Goal: Task Accomplishment & Management: Use online tool/utility

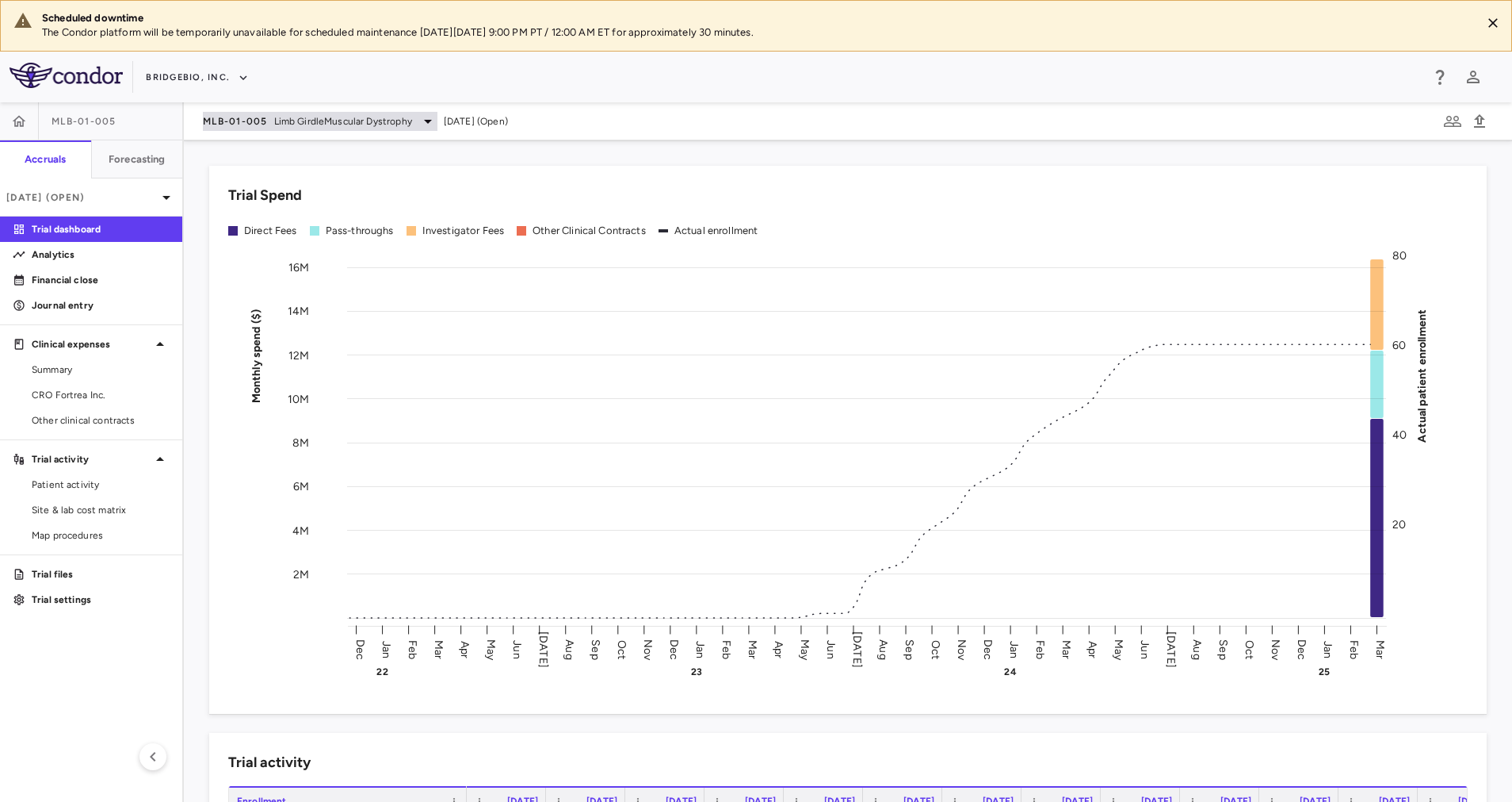
click at [321, 120] on span "Limb GirdleMuscular Dystrophy" at bounding box center [342, 121] width 138 height 14
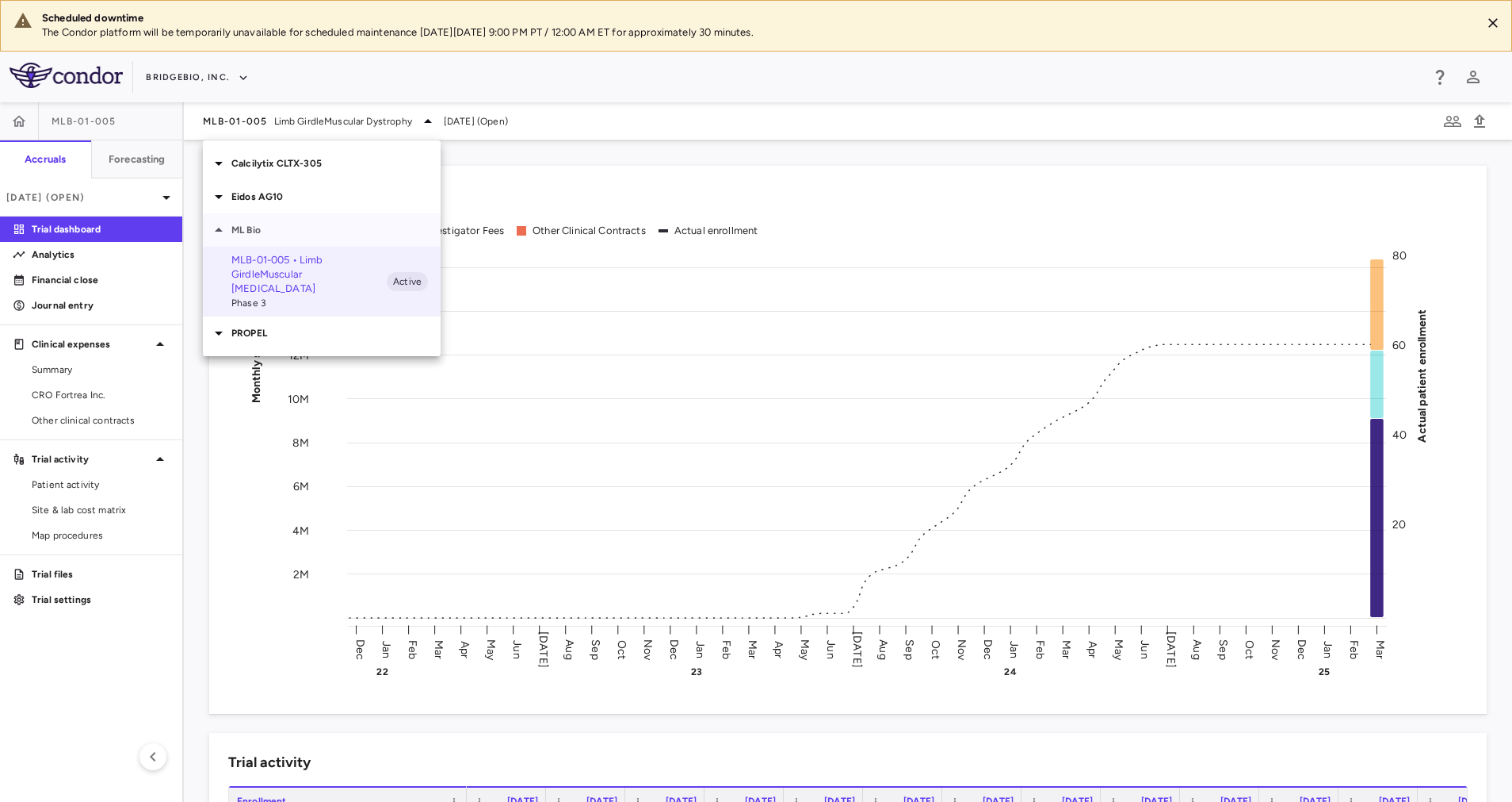
click at [284, 233] on p "ML Bio" at bounding box center [336, 229] width 209 height 14
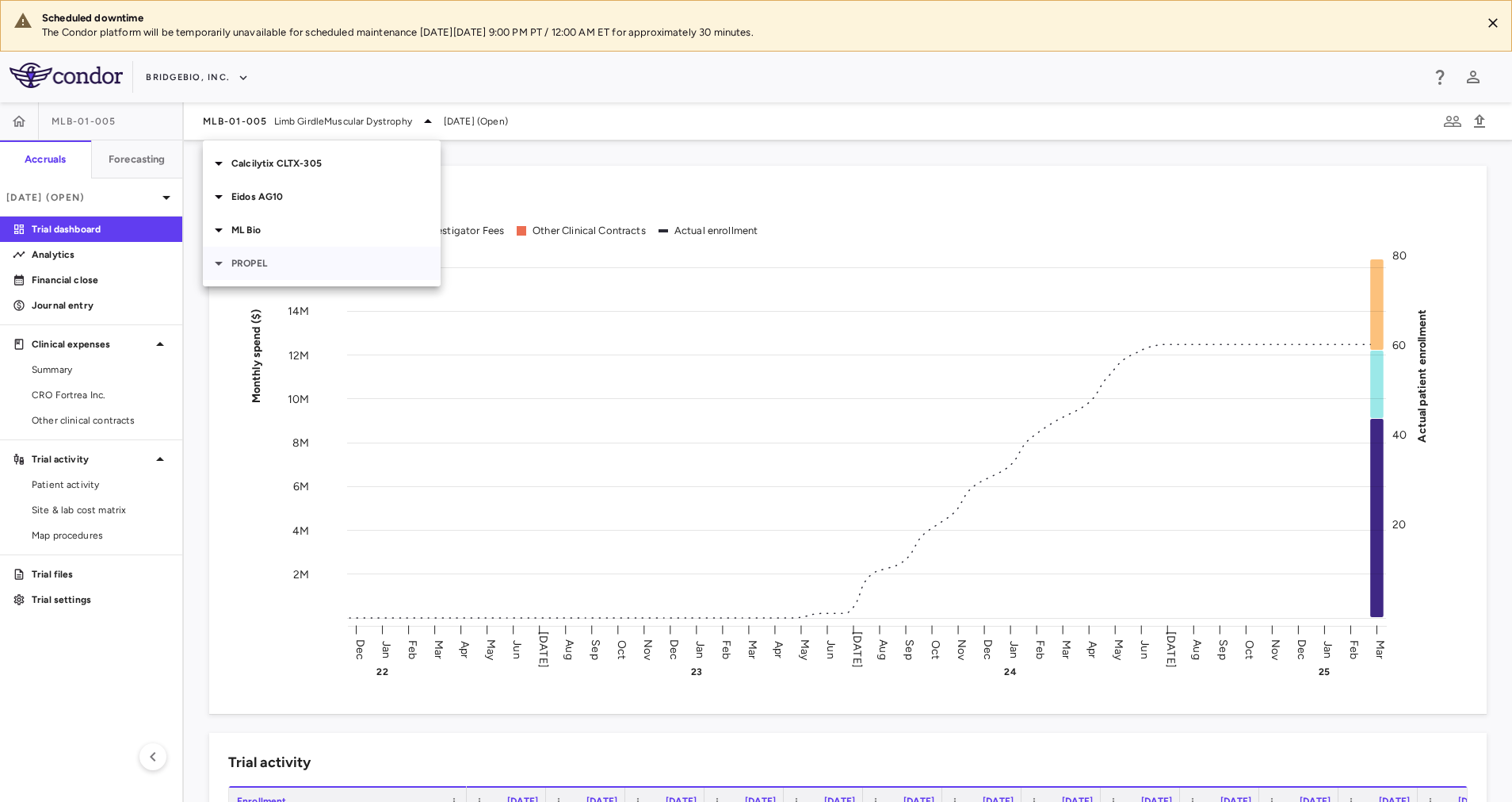
click at [280, 266] on p "PROPEL" at bounding box center [336, 263] width 209 height 14
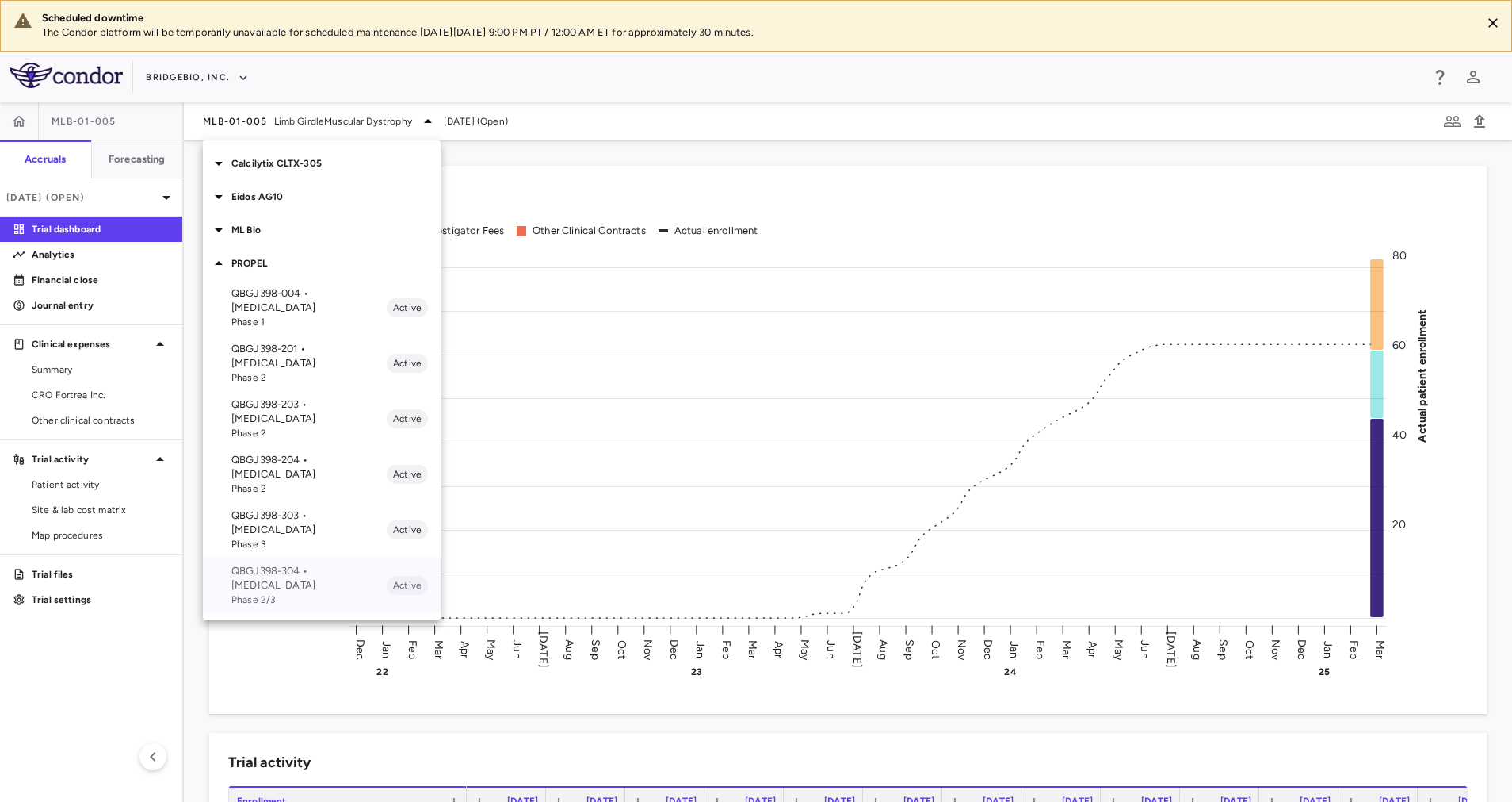
click at [329, 563] on p "QBGJ398-304 • [MEDICAL_DATA]" at bounding box center [310, 578] width 156 height 29
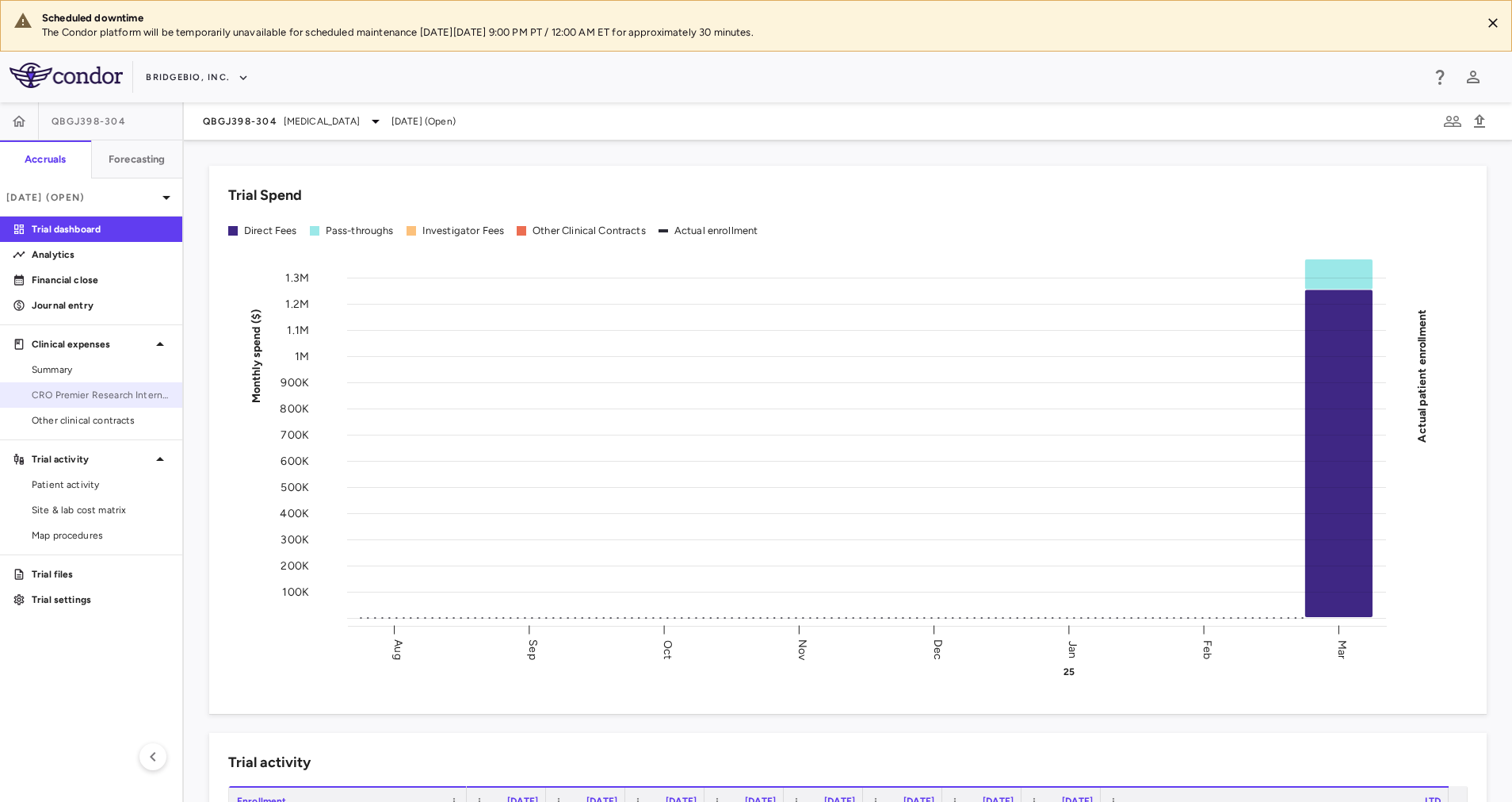
click at [63, 394] on span "CRO Premier Research International LLC" at bounding box center [100, 394] width 138 height 14
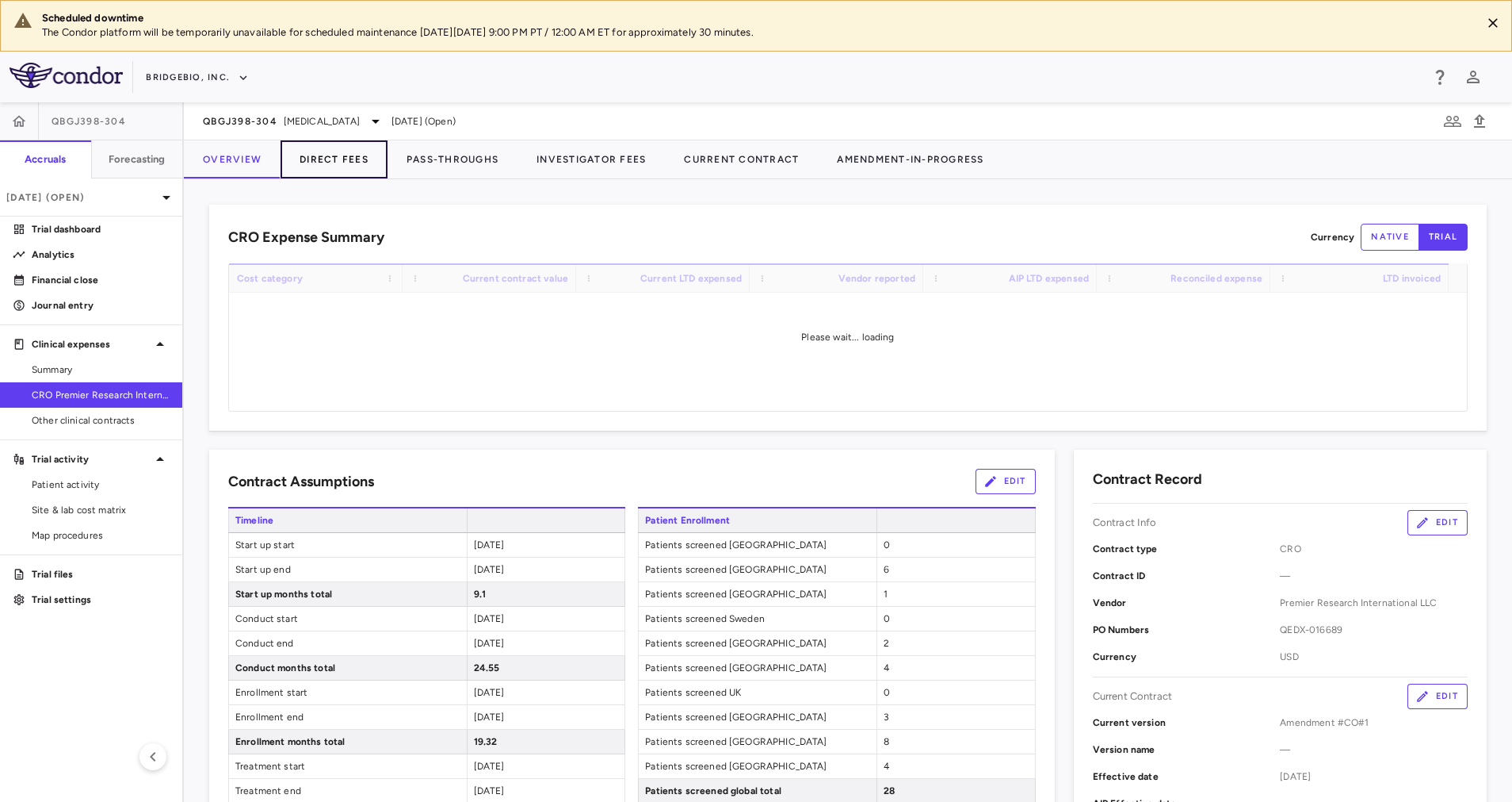
click at [356, 163] on button "Direct Fees" at bounding box center [334, 159] width 107 height 38
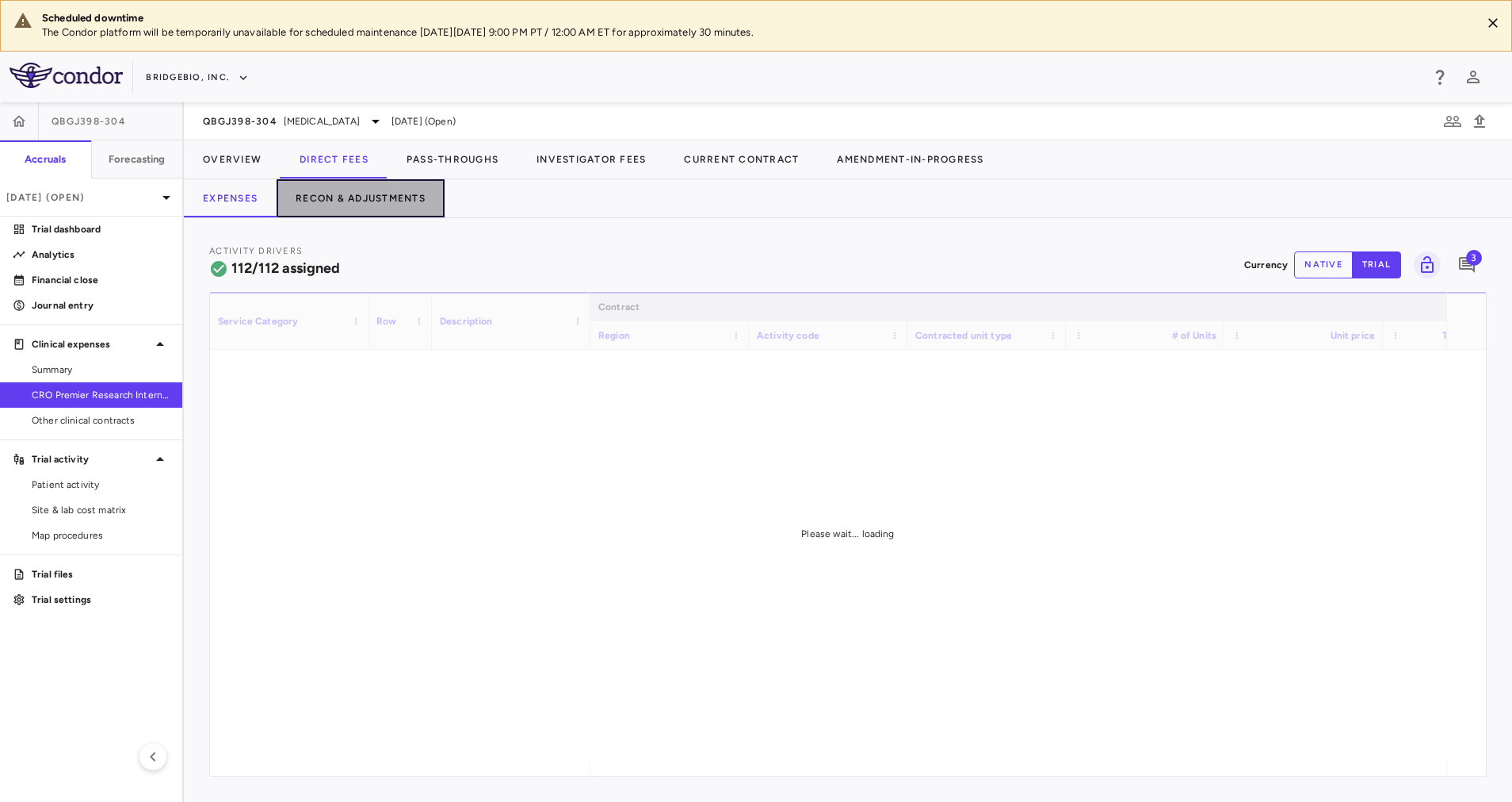
click at [401, 209] on button "Recon & Adjustments" at bounding box center [360, 198] width 168 height 38
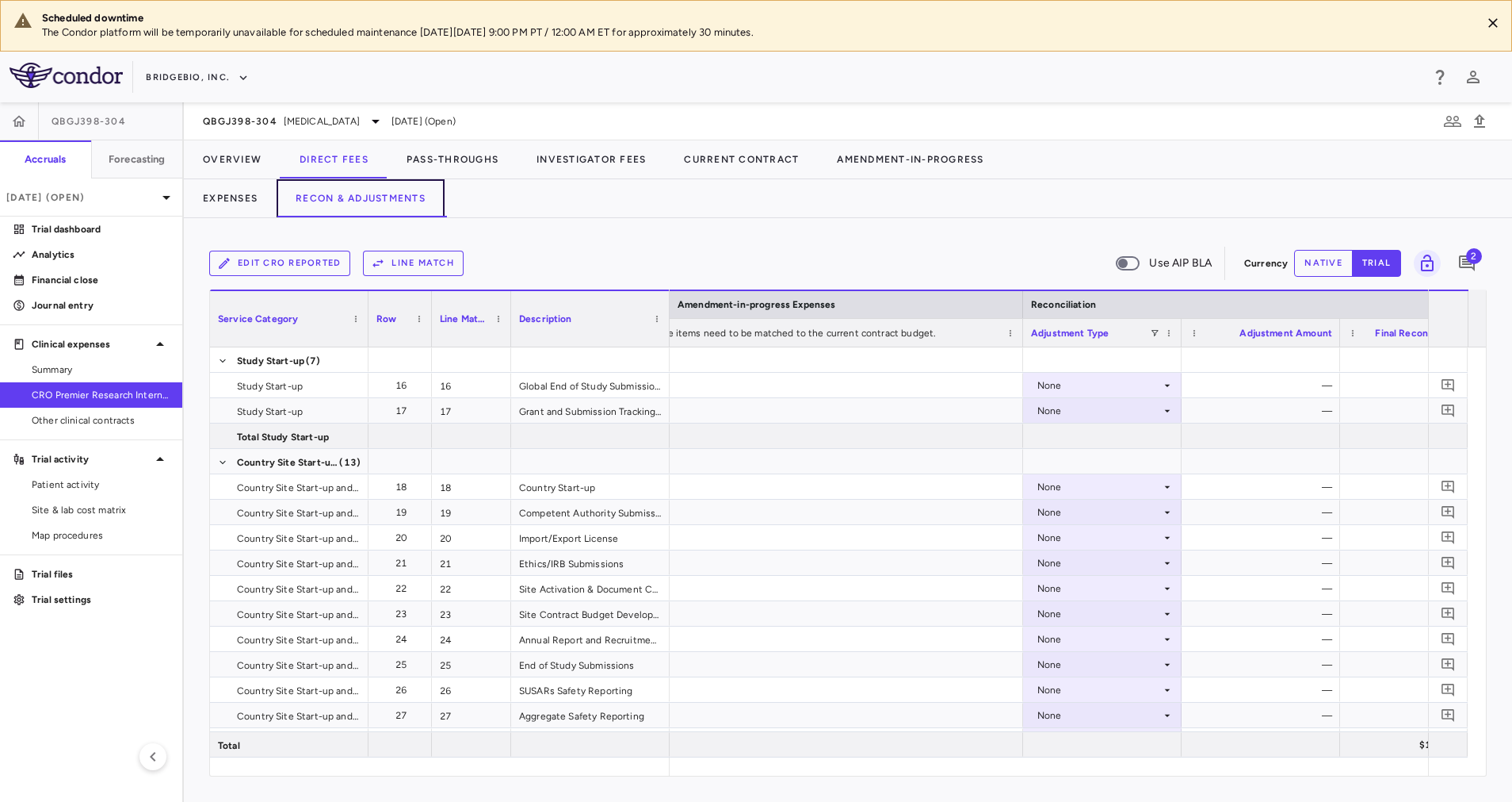
scroll to position [0, 2523]
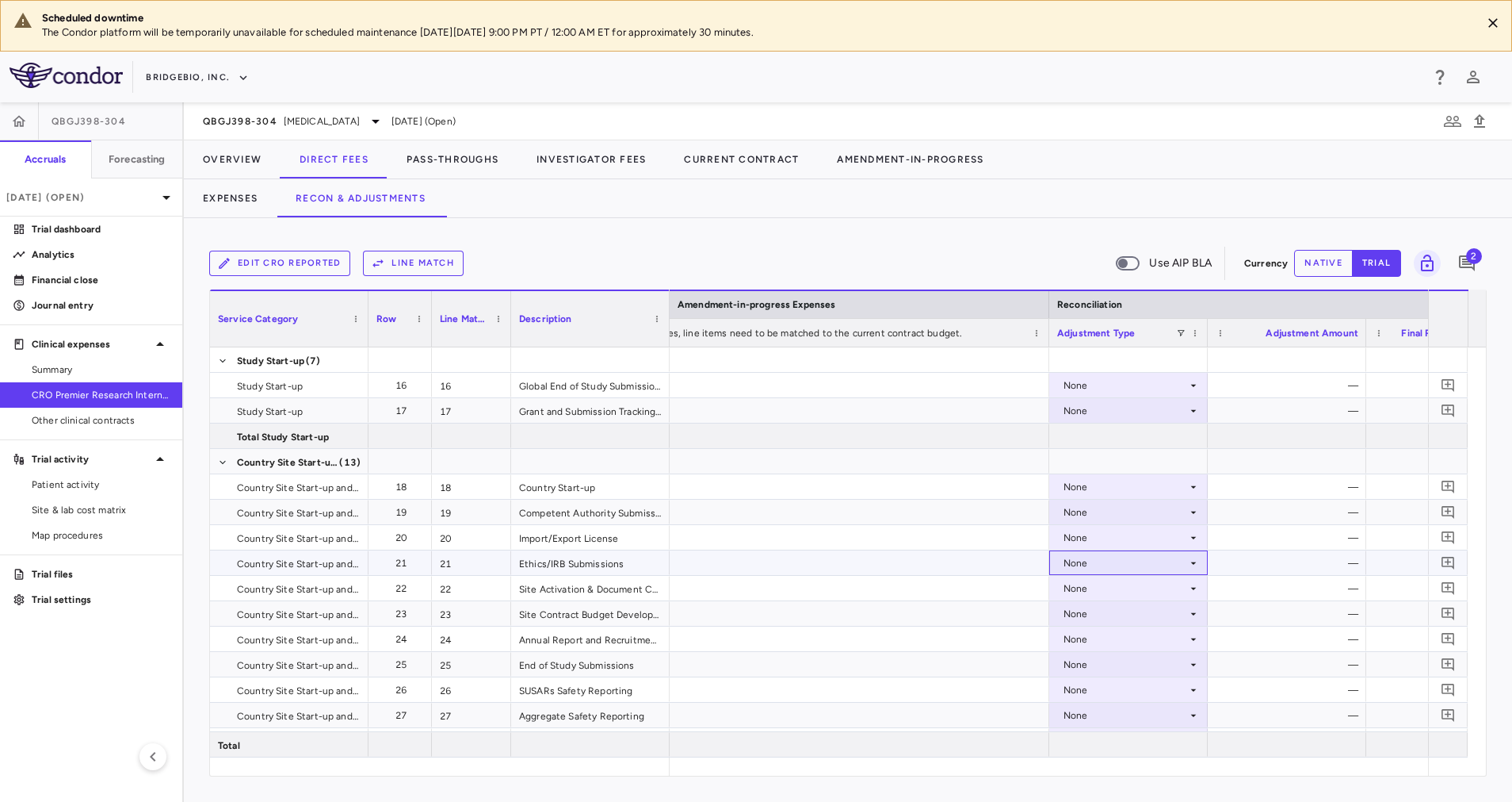
click at [1202, 563] on div "None" at bounding box center [1128, 562] width 158 height 25
click at [1131, 608] on li "CRO Reported" at bounding box center [1129, 618] width 157 height 24
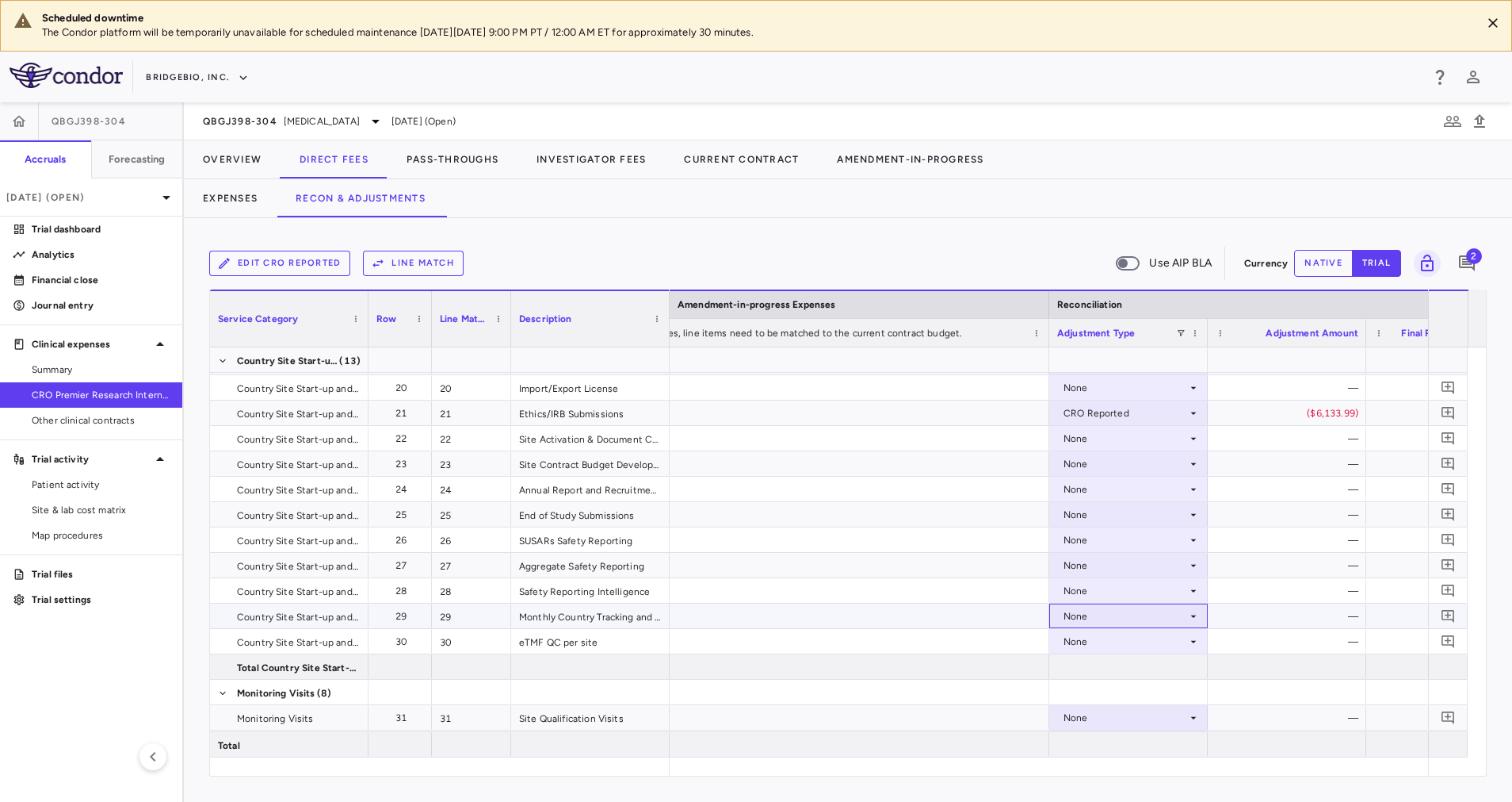
click at [1163, 618] on div "None" at bounding box center [1126, 616] width 123 height 25
click at [1122, 670] on div "CRO Reported" at bounding box center [1119, 670] width 75 height 14
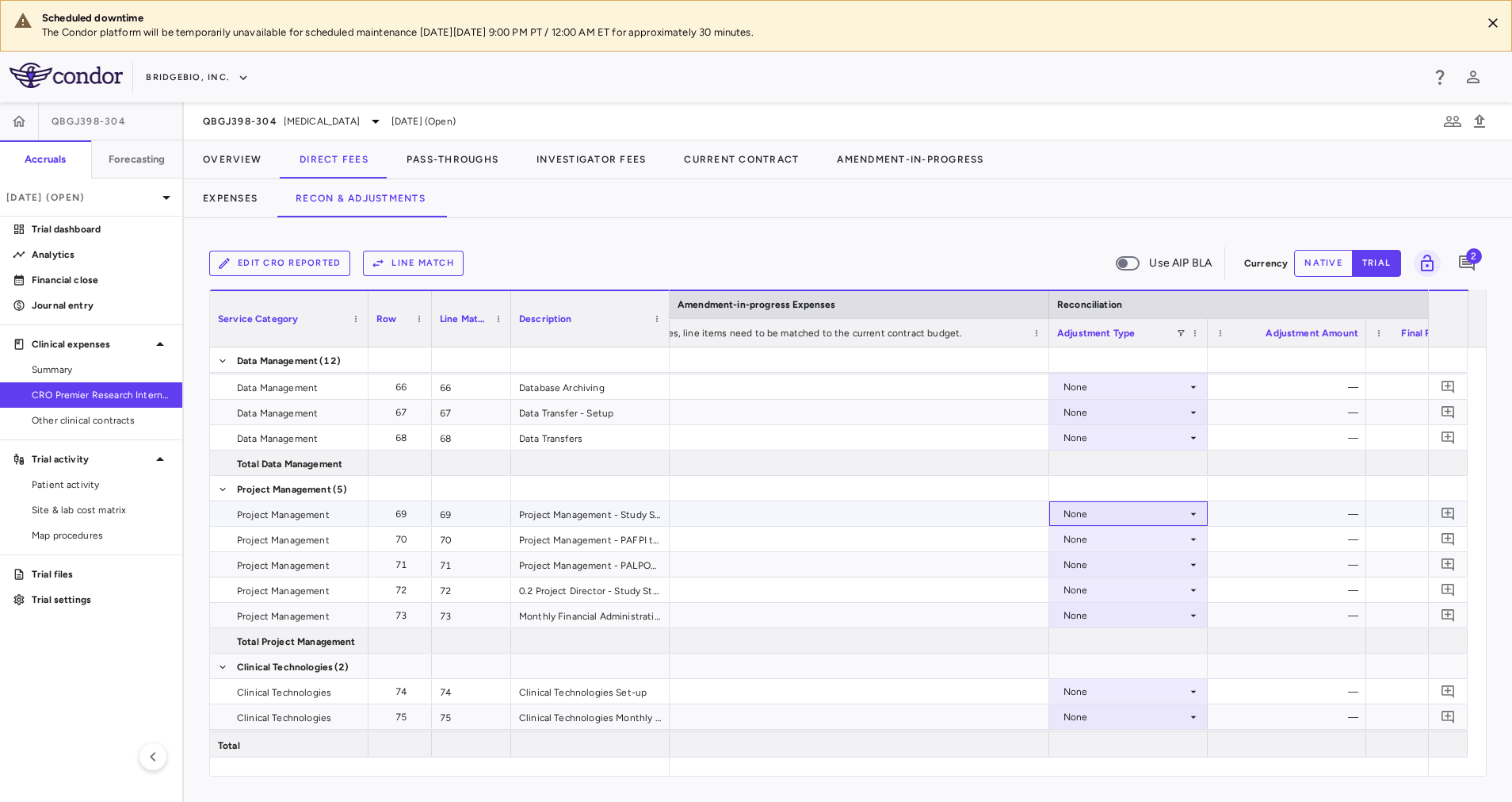
click at [1194, 508] on icon at bounding box center [1193, 514] width 13 height 13
click at [1105, 569] on div "CRO Reported" at bounding box center [1119, 569] width 75 height 14
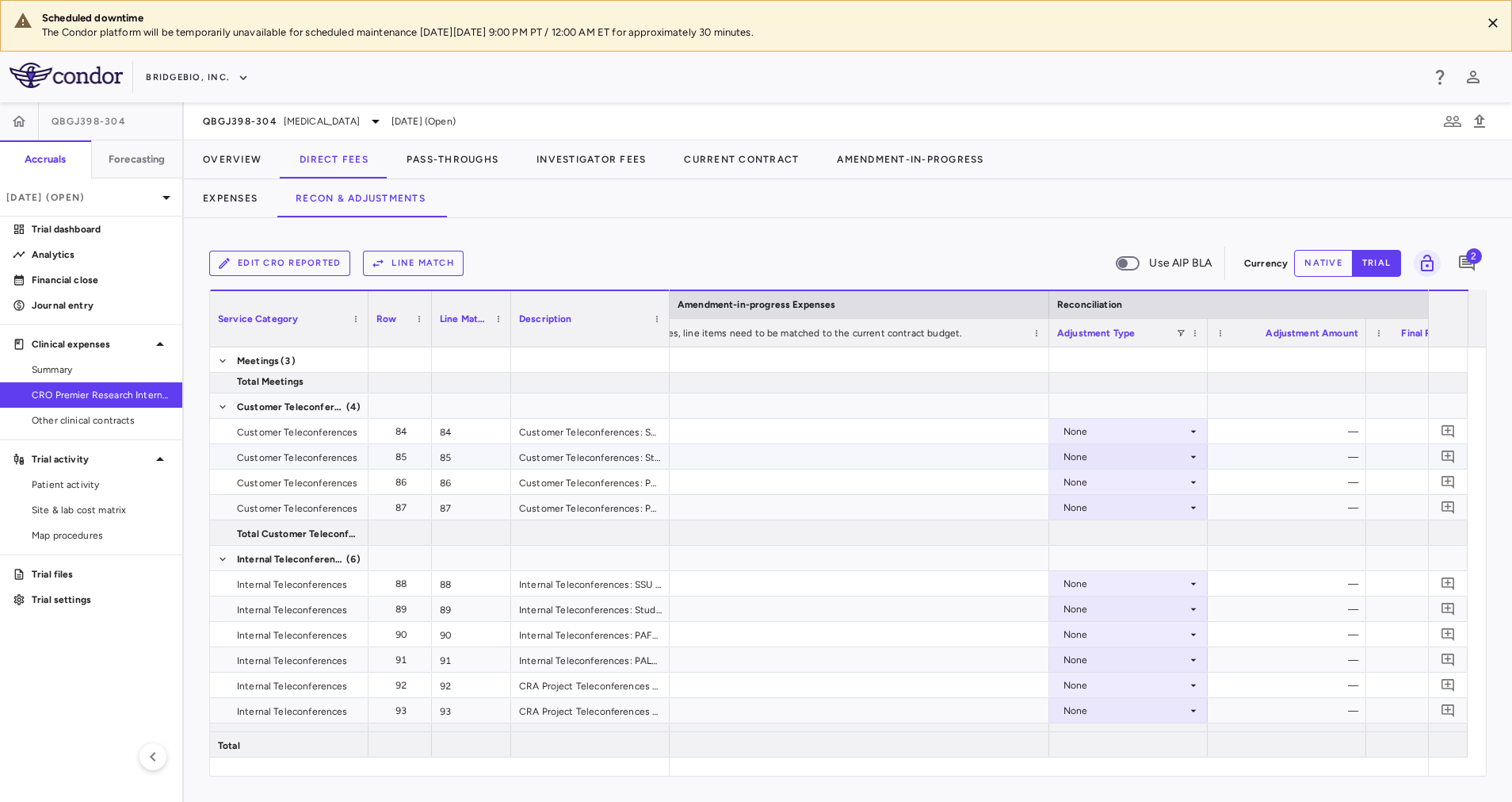
click at [1194, 453] on icon at bounding box center [1193, 456] width 13 height 13
click at [1085, 513] on div "CRO Reported" at bounding box center [1119, 511] width 75 height 14
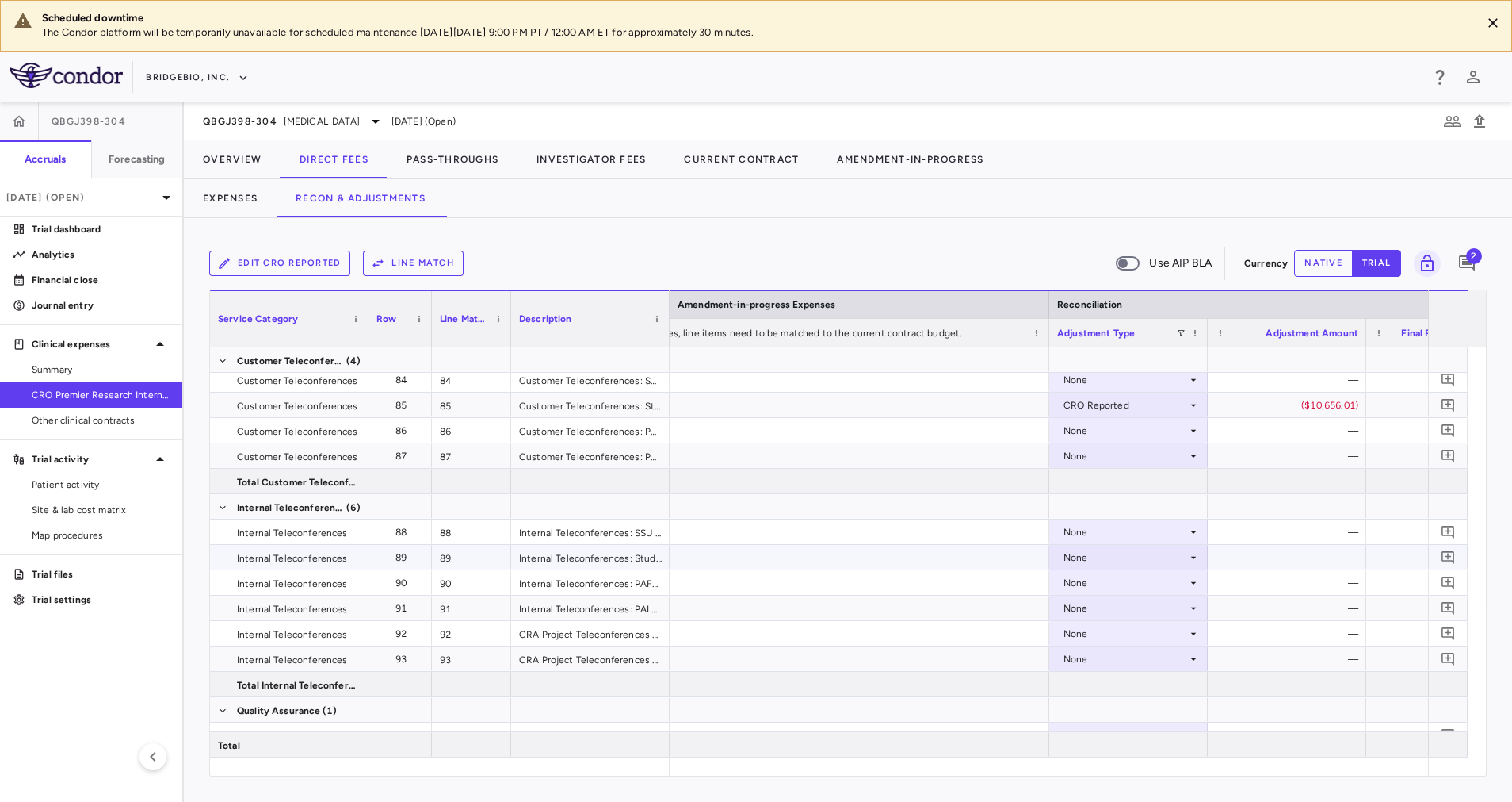
click at [1142, 560] on div "None" at bounding box center [1126, 558] width 123 height 25
click at [1129, 613] on div "CRO Reported" at bounding box center [1119, 612] width 75 height 14
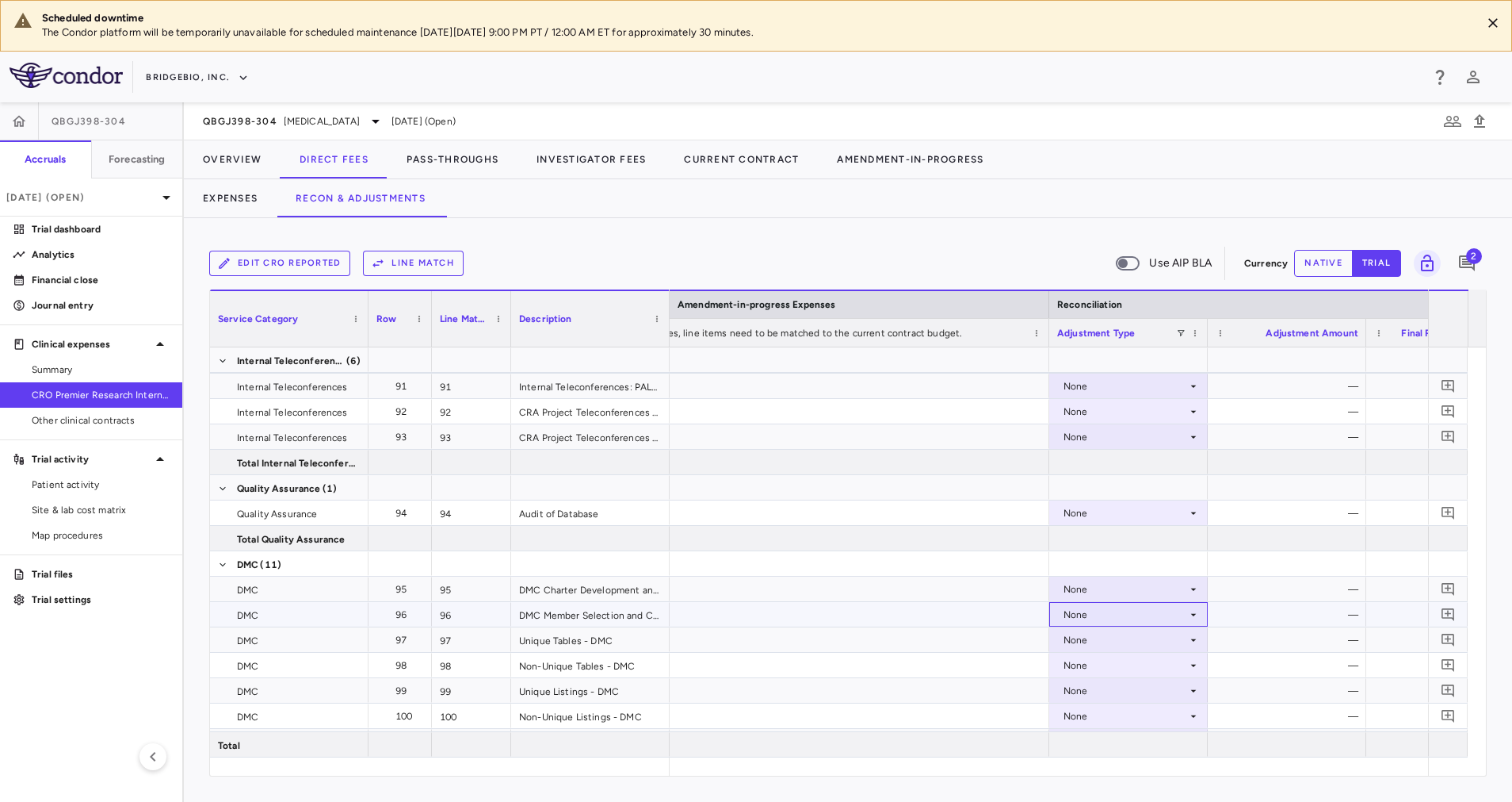
click at [1186, 614] on div "None" at bounding box center [1126, 614] width 123 height 25
click at [1088, 662] on div "CRO Reported" at bounding box center [1119, 669] width 75 height 14
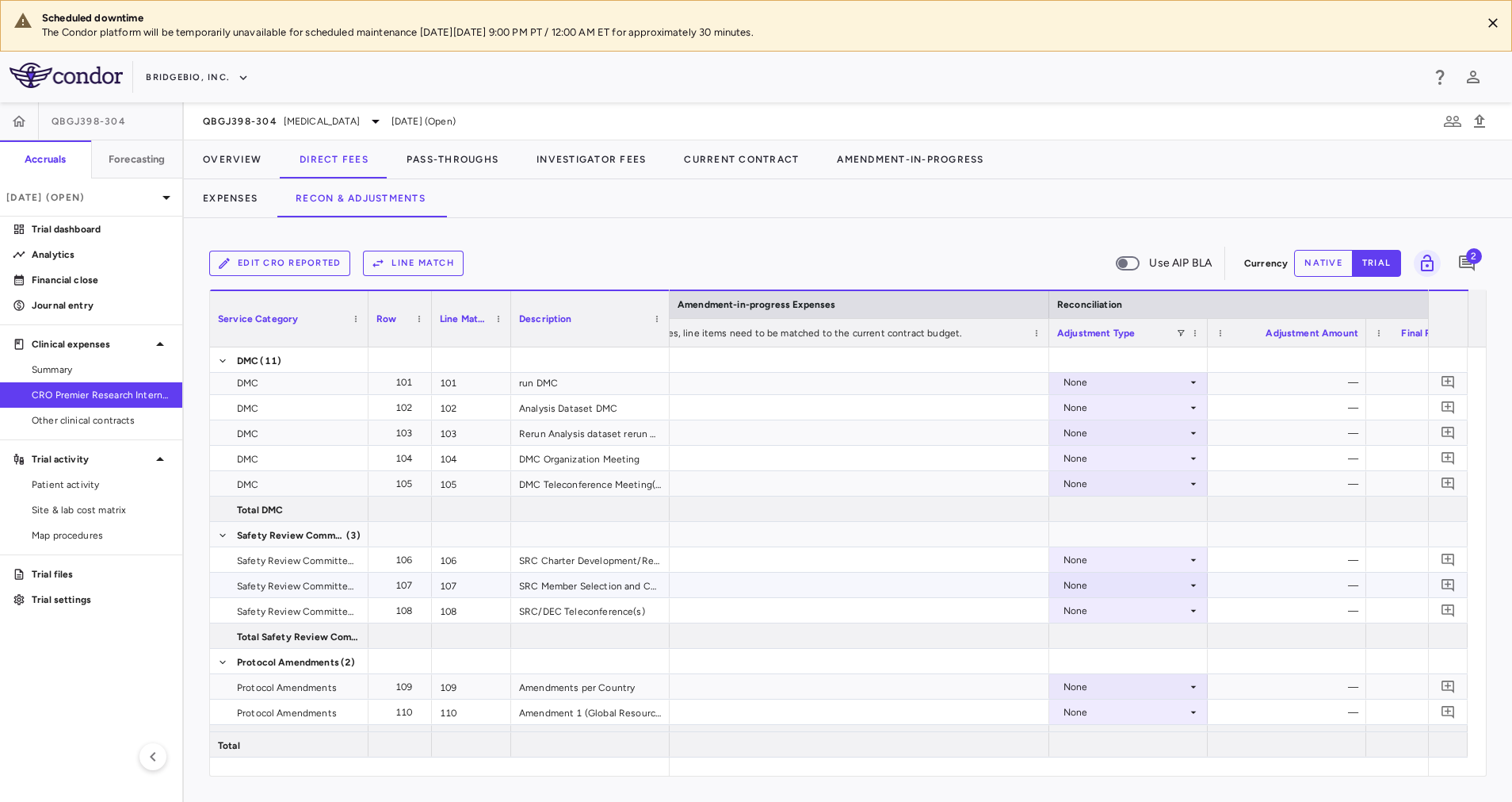
click at [1156, 584] on div "None" at bounding box center [1126, 585] width 123 height 25
click at [937, 592] on div at bounding box center [756, 401] width 1512 height 802
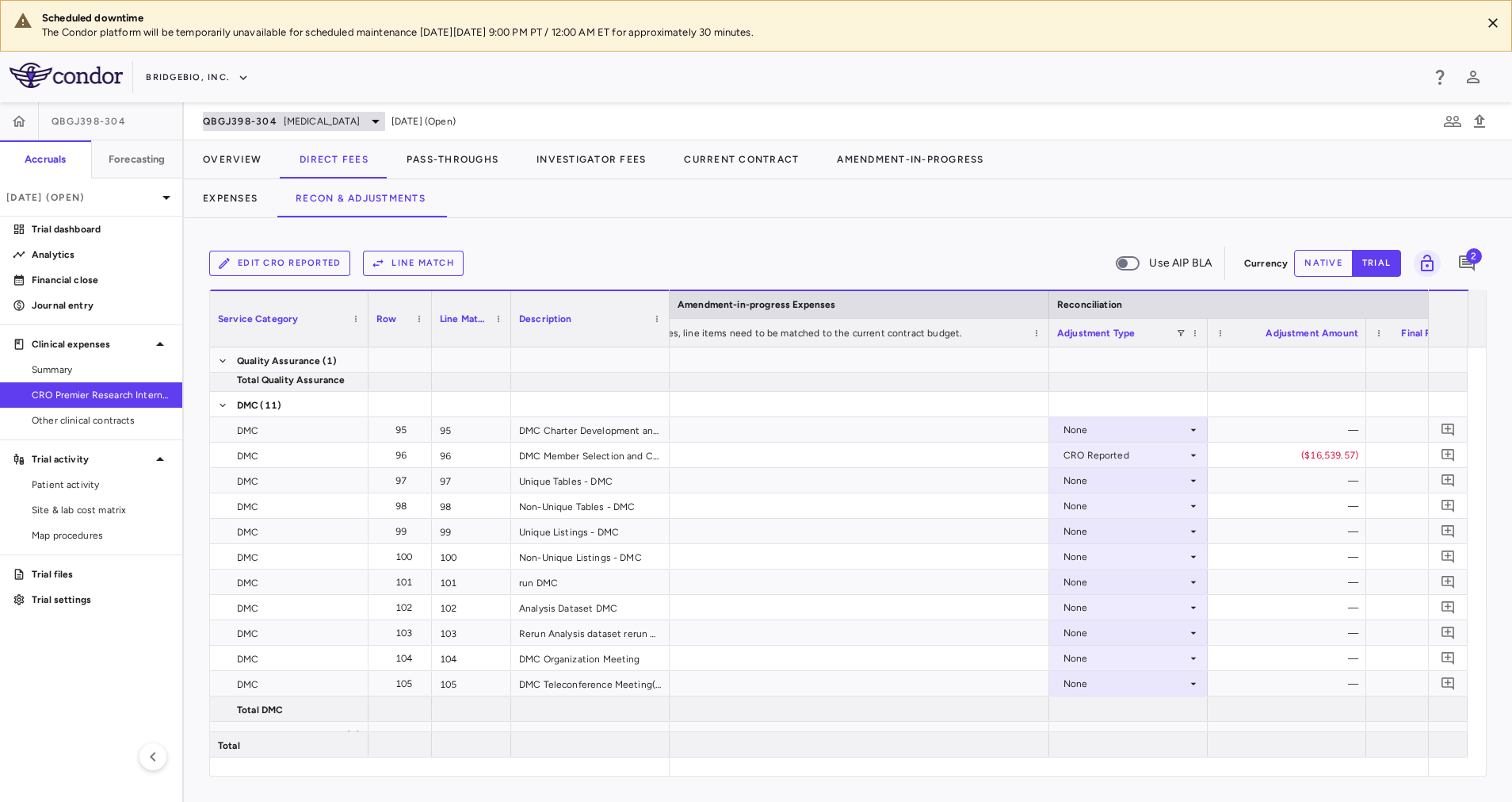
click at [359, 125] on span "[MEDICAL_DATA]" at bounding box center [322, 121] width 76 height 14
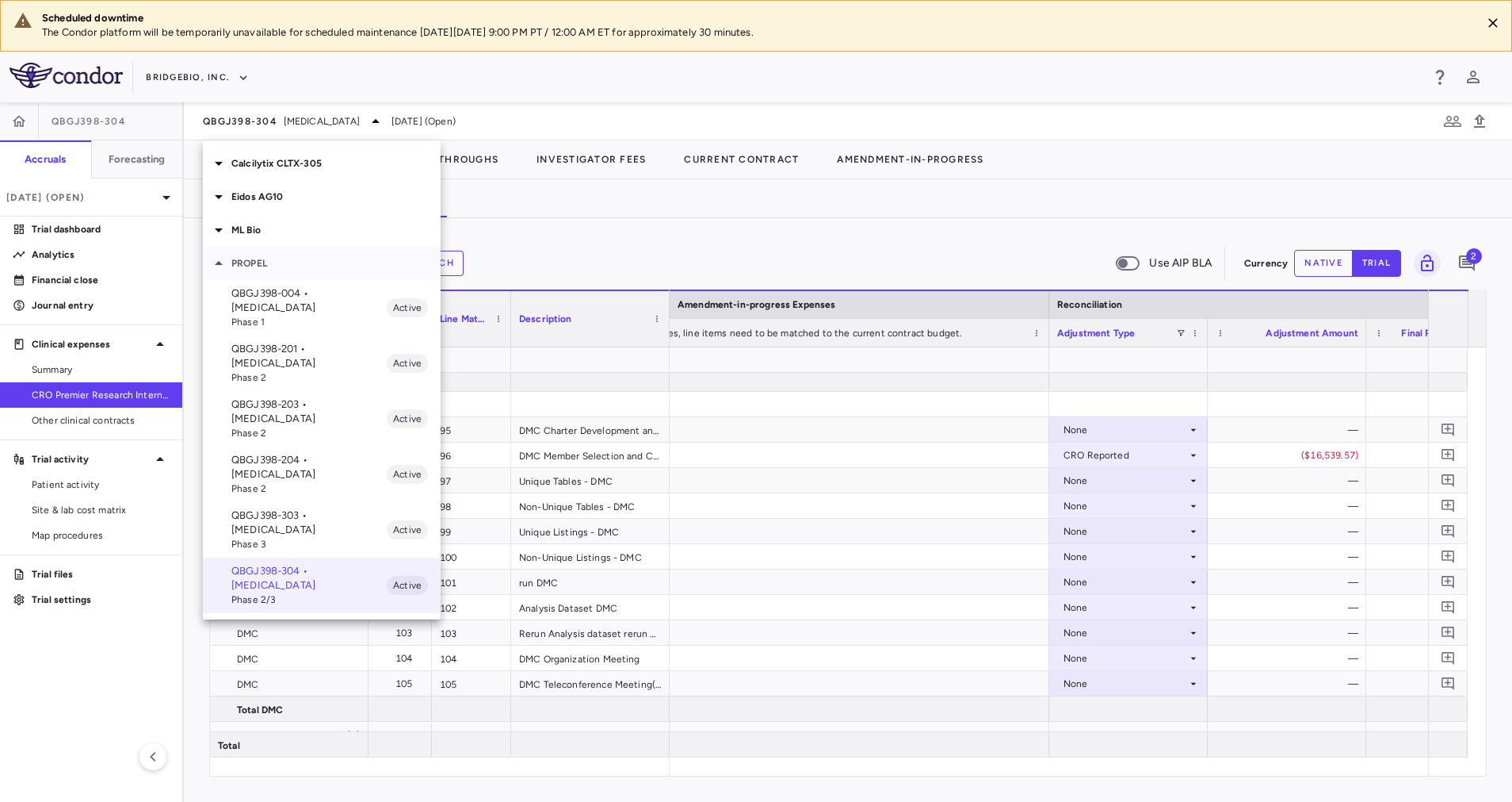
click at [242, 269] on p "PROPEL" at bounding box center [336, 263] width 209 height 14
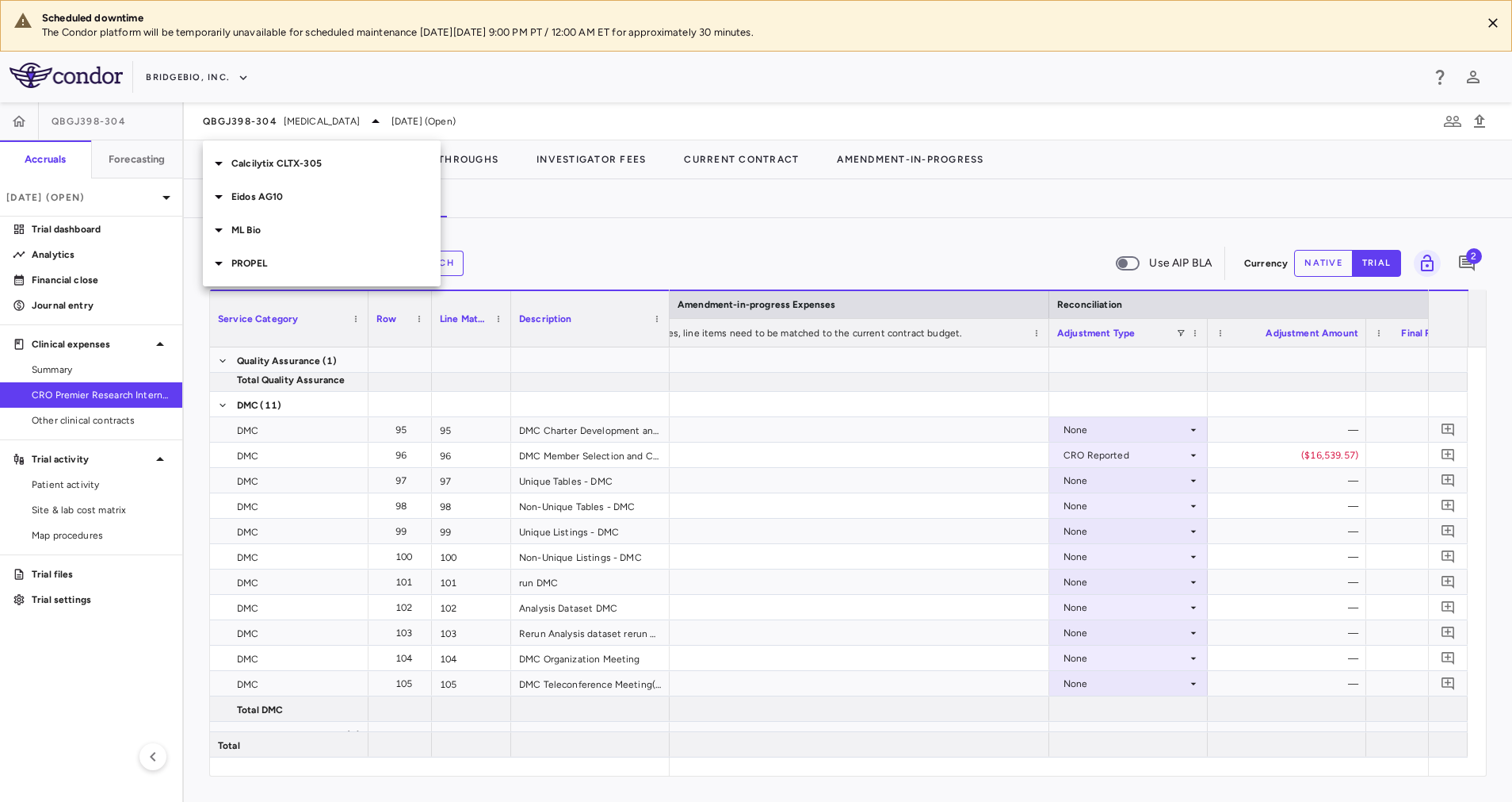
click at [298, 167] on p "Calcilytix CLTX-305" at bounding box center [336, 163] width 209 height 14
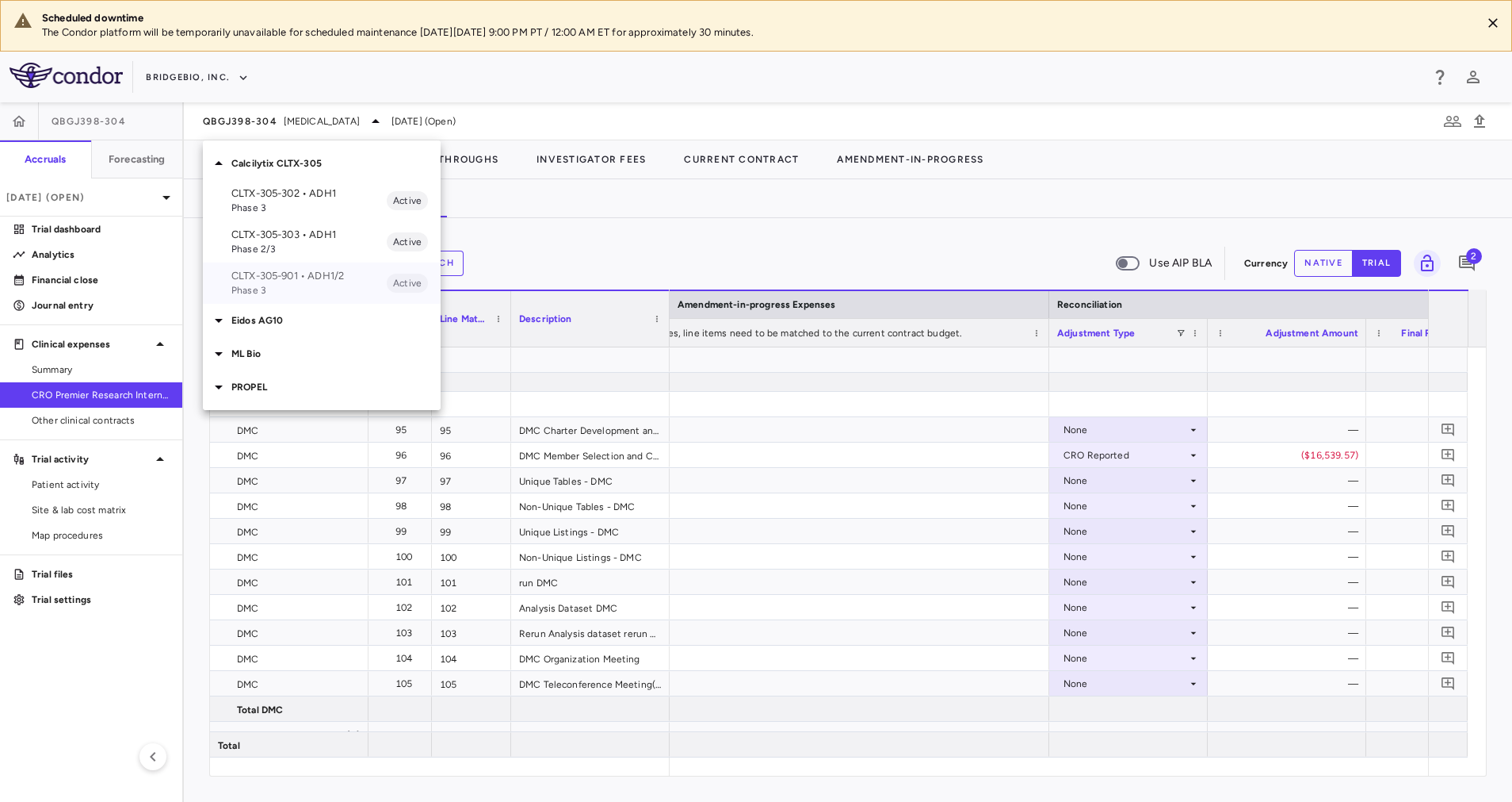
click at [326, 277] on p "CLTX-305-901 • ADH1/2" at bounding box center [310, 276] width 156 height 14
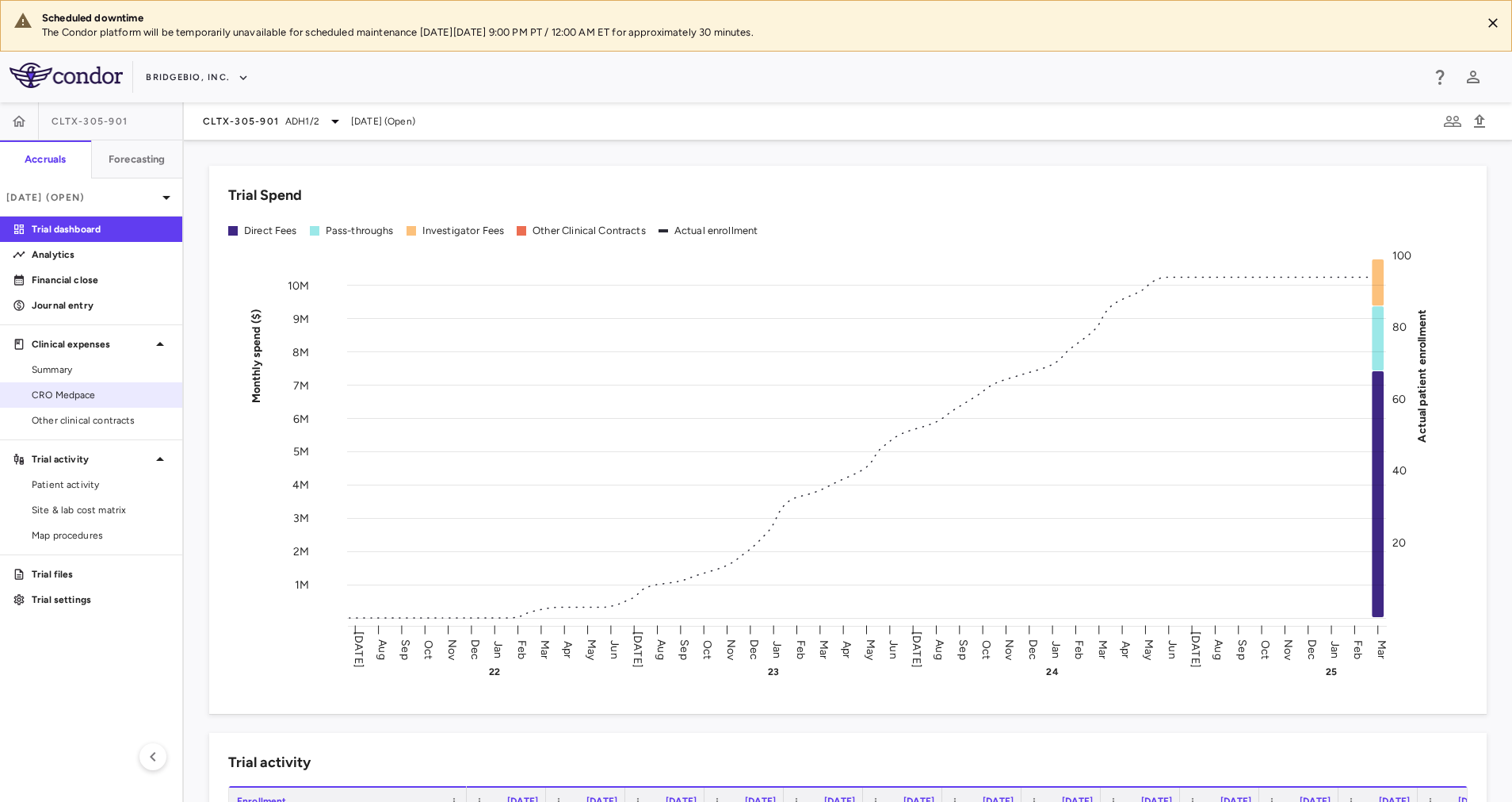
click at [79, 391] on span "CRO Medpace" at bounding box center [100, 394] width 138 height 14
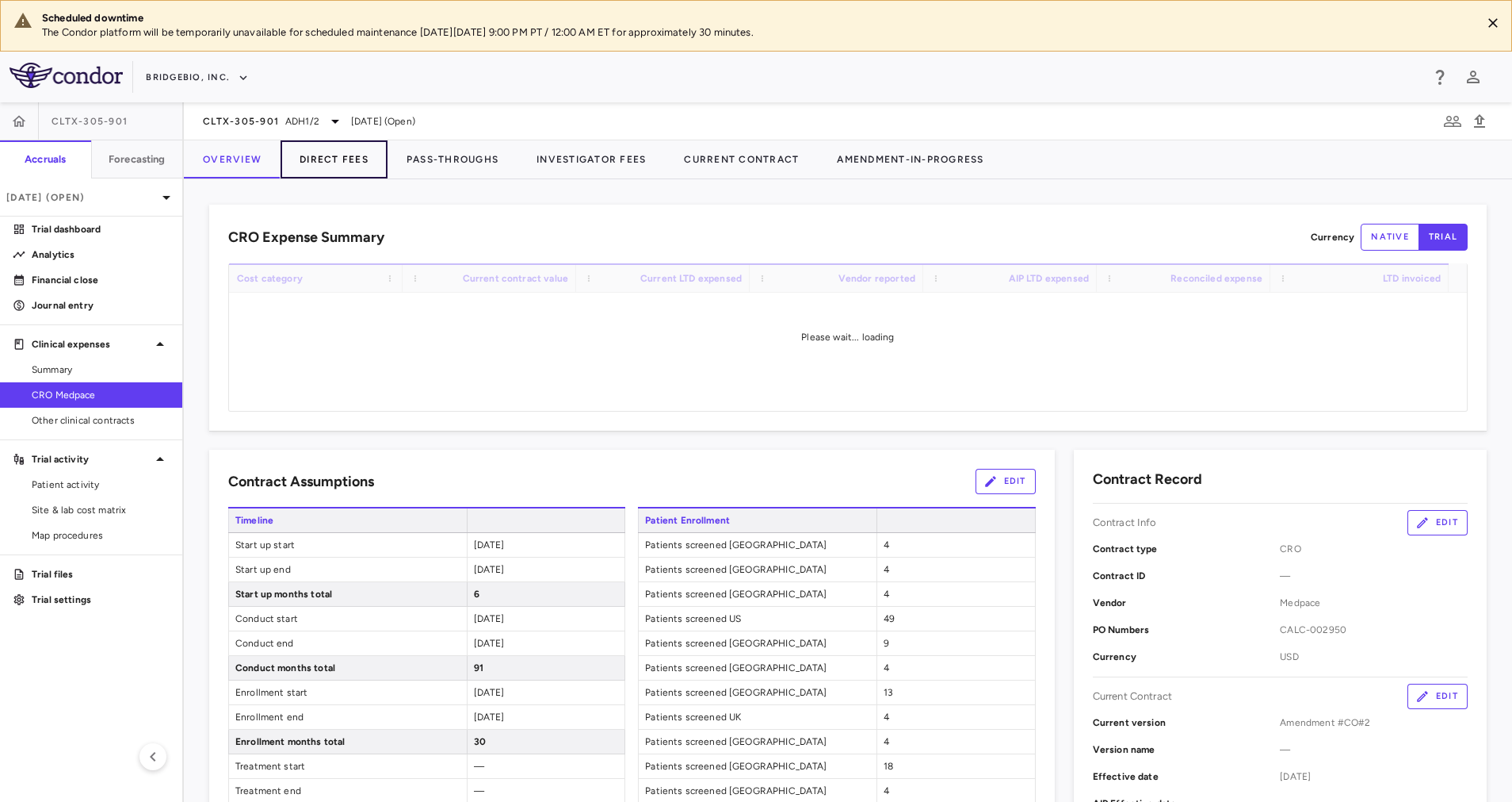
click at [342, 162] on button "Direct Fees" at bounding box center [334, 159] width 107 height 38
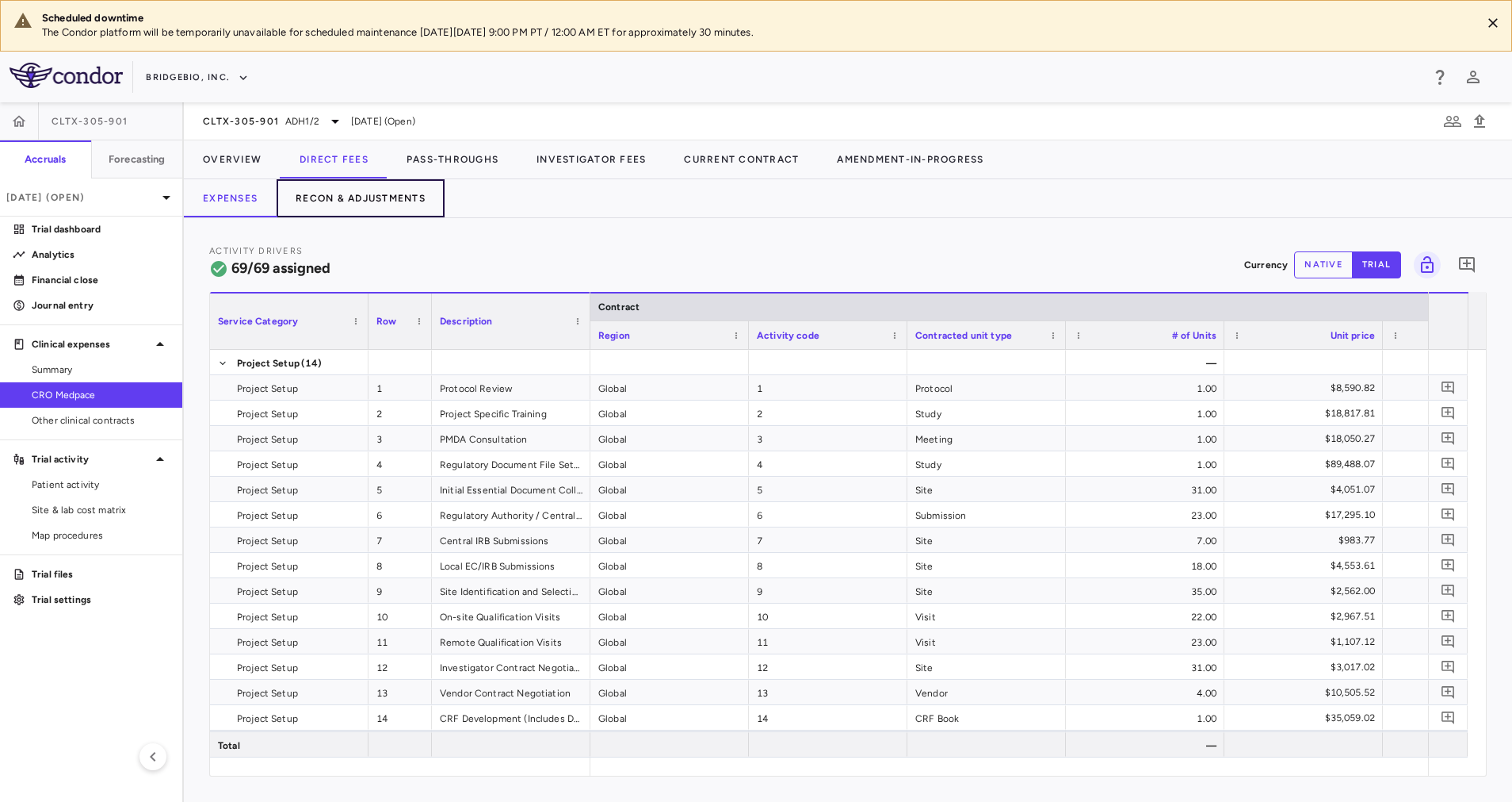
click at [369, 195] on button "Recon & Adjustments" at bounding box center [360, 198] width 168 height 38
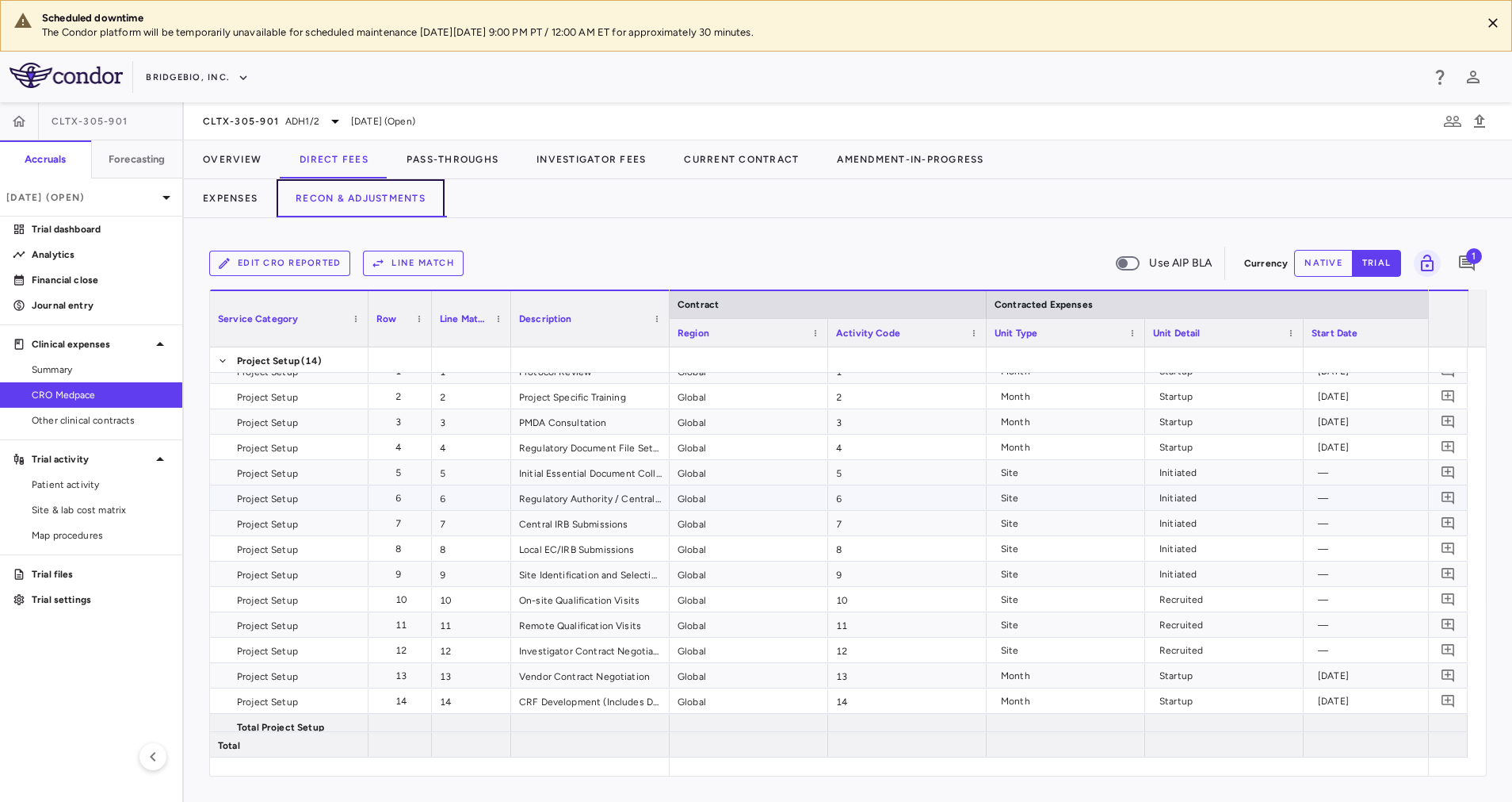
scroll to position [14, 0]
click at [377, 193] on button "Recon & Adjustments" at bounding box center [360, 198] width 168 height 38
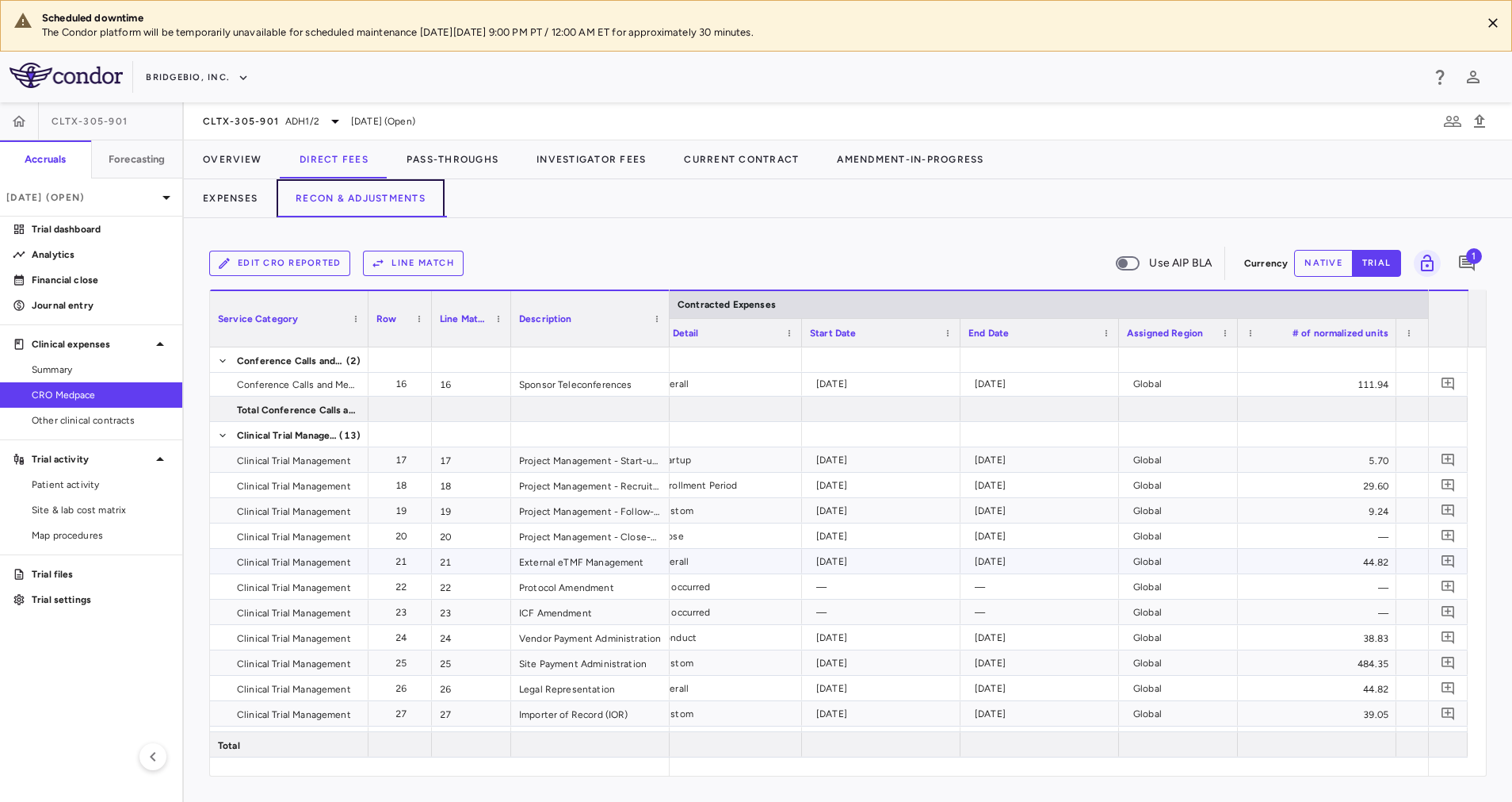
scroll to position [0, 554]
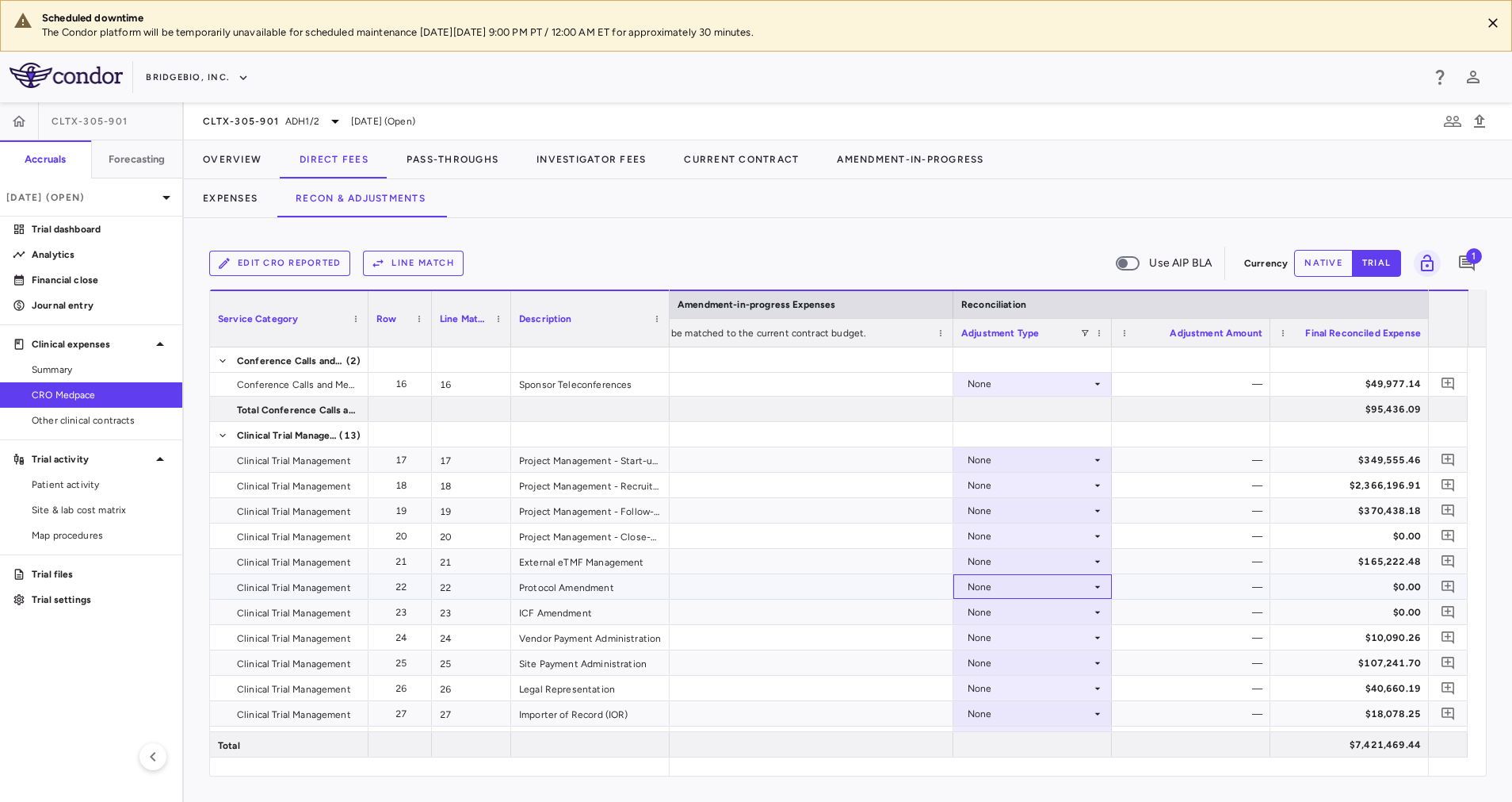
click at [1087, 588] on div "None" at bounding box center [1029, 587] width 123 height 25
click at [1048, 636] on div "CRO Reported" at bounding box center [1023, 641] width 75 height 14
click at [1086, 605] on div "None" at bounding box center [1029, 612] width 123 height 25
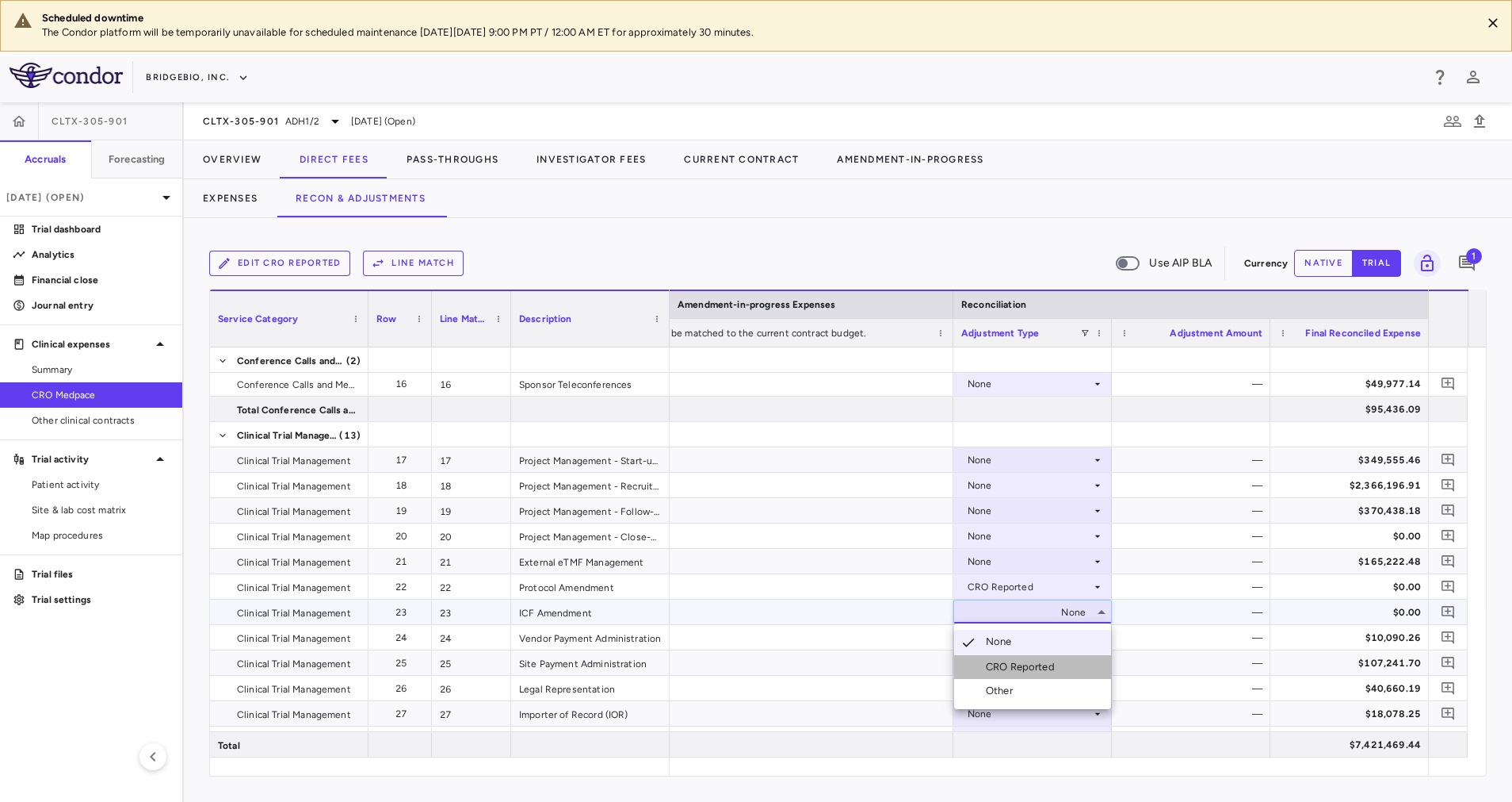
click at [1028, 661] on div "CRO Reported" at bounding box center [1023, 667] width 75 height 14
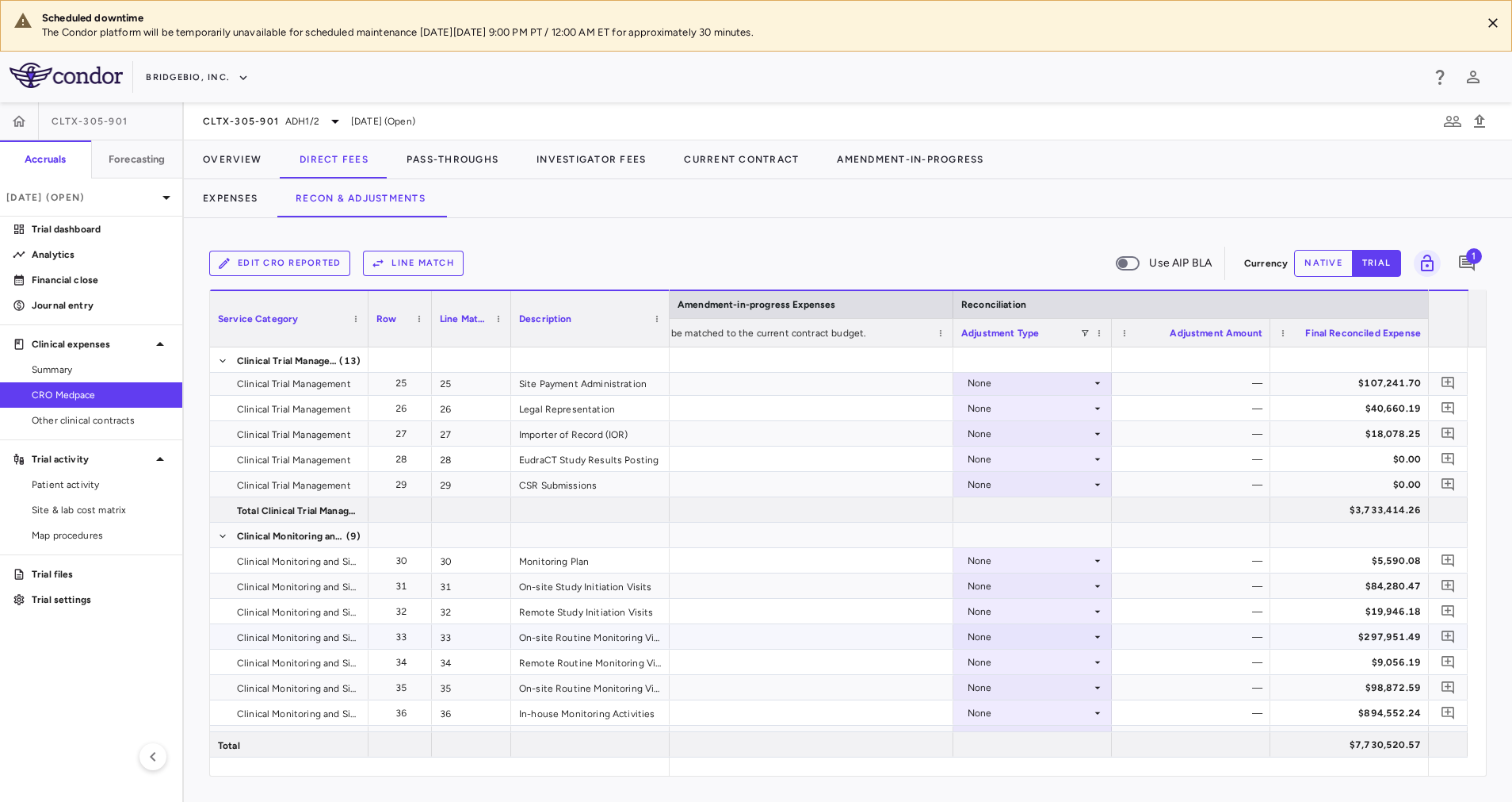
click at [1083, 638] on div "None" at bounding box center [1029, 637] width 123 height 25
click at [1039, 691] on div "CRO Reported" at bounding box center [1023, 691] width 75 height 14
click at [1098, 688] on icon at bounding box center [1098, 687] width 13 height 13
click at [1024, 746] on div "CRO Reported" at bounding box center [1023, 742] width 75 height 14
click at [468, 151] on button "Pass-Throughs" at bounding box center [452, 159] width 130 height 38
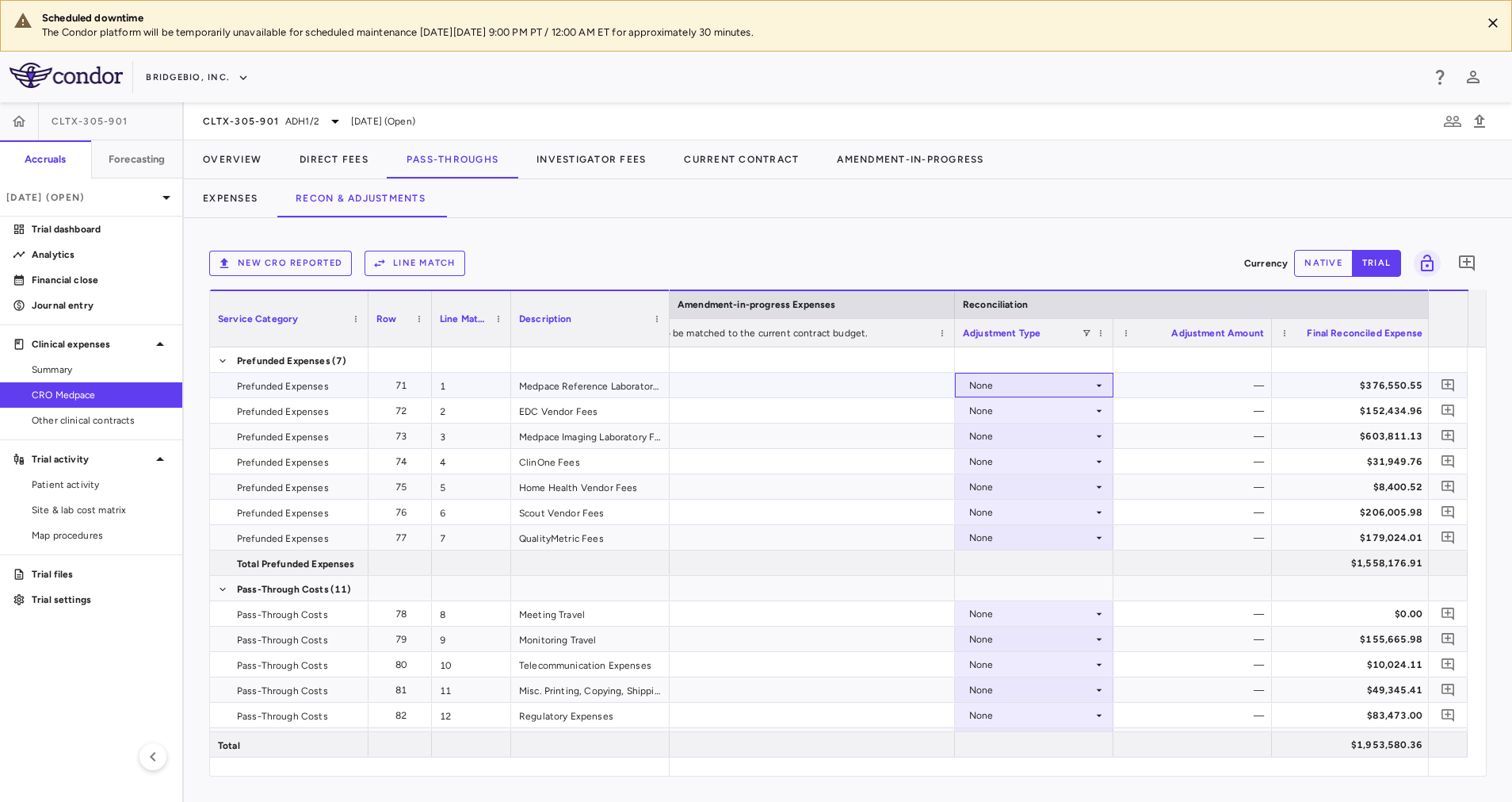
click at [1101, 388] on icon at bounding box center [1098, 385] width 13 height 13
click at [1070, 442] on li "CRO Reported" at bounding box center [1034, 440] width 157 height 24
click at [1078, 438] on div "None" at bounding box center [1031, 436] width 123 height 25
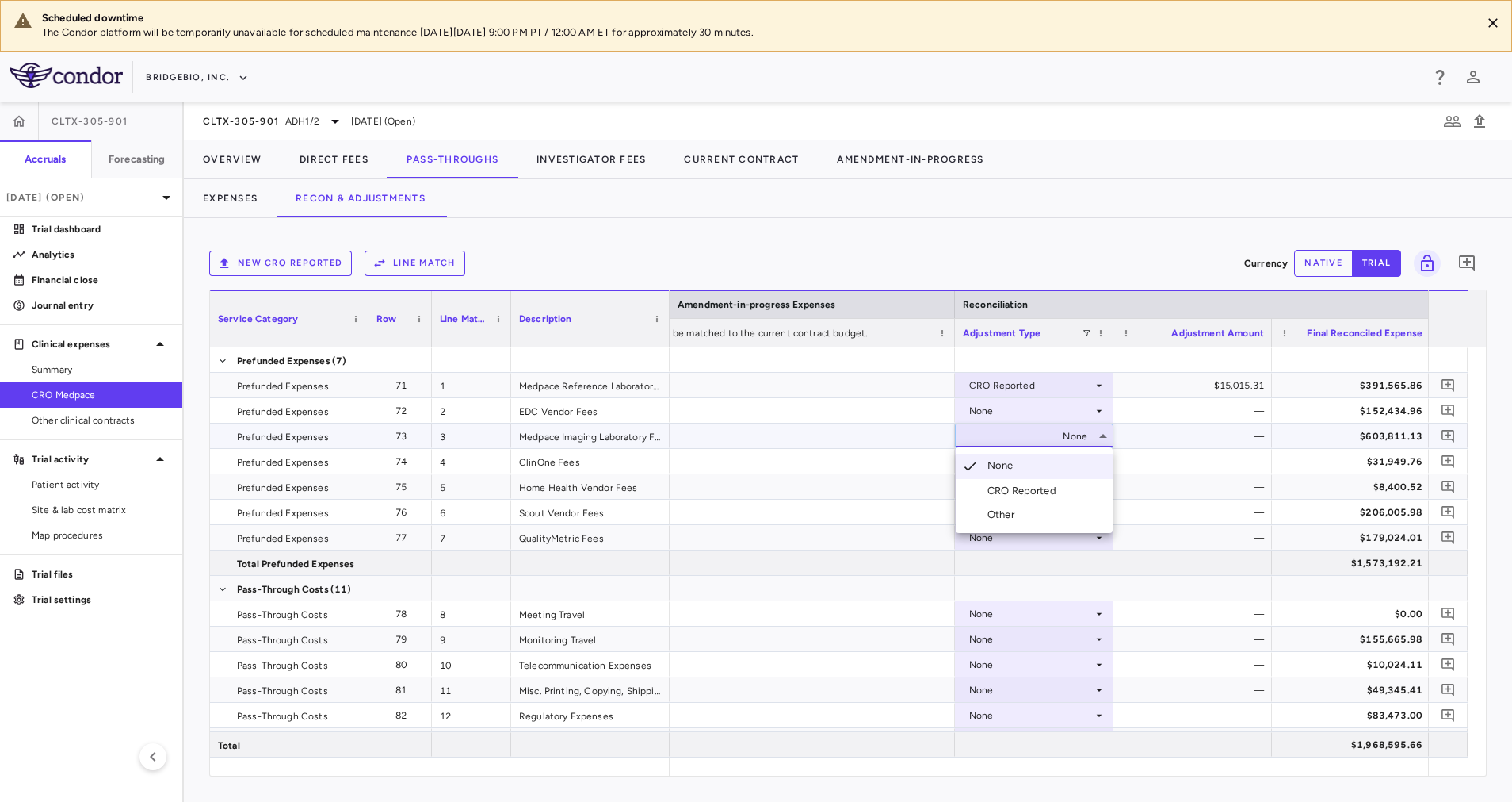
click at [1060, 496] on div "CRO Reported" at bounding box center [1025, 491] width 75 height 14
click at [1057, 511] on div "None" at bounding box center [1031, 512] width 123 height 25
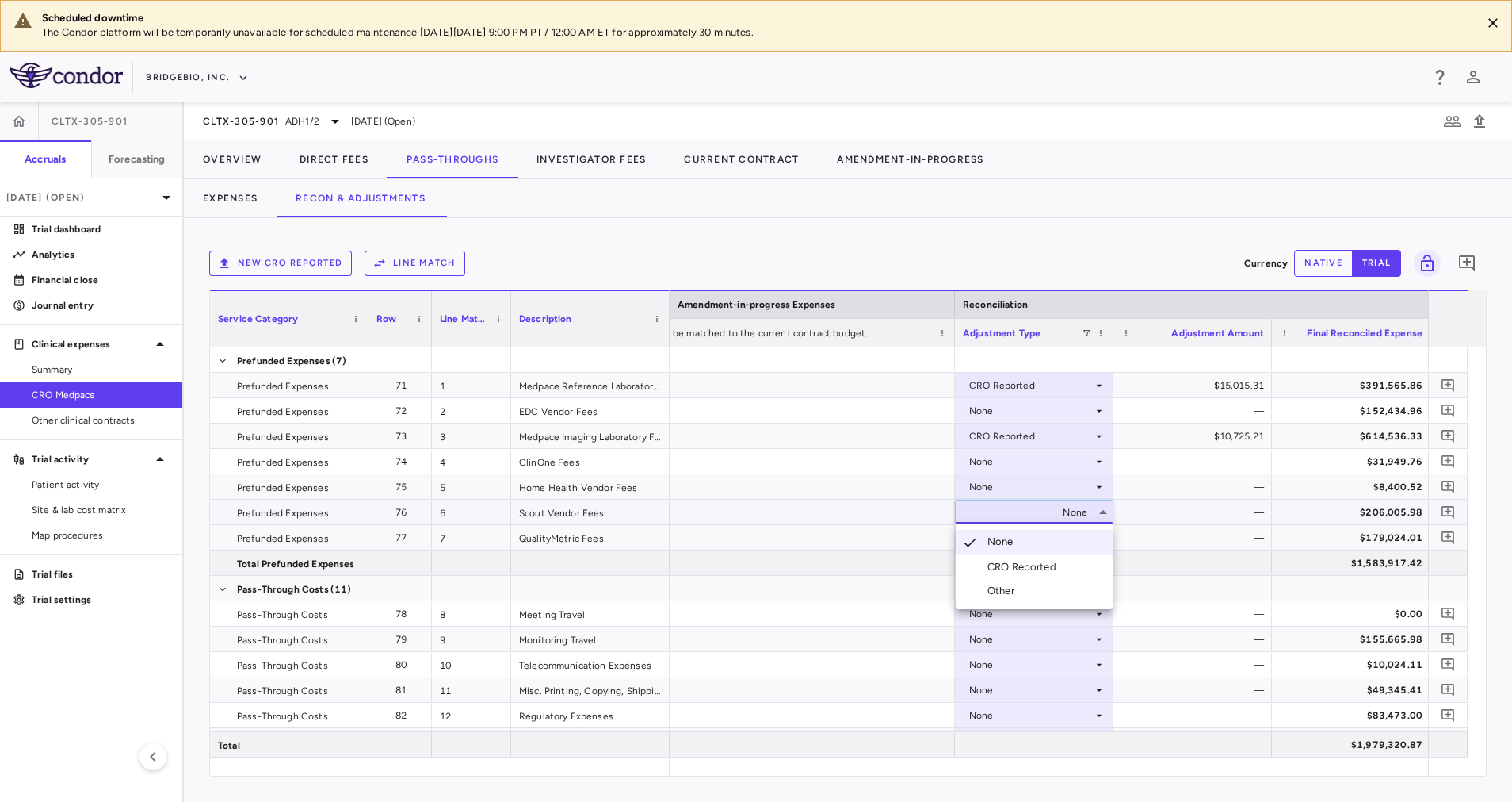
click at [1011, 560] on div "CRO Reported" at bounding box center [1025, 567] width 75 height 14
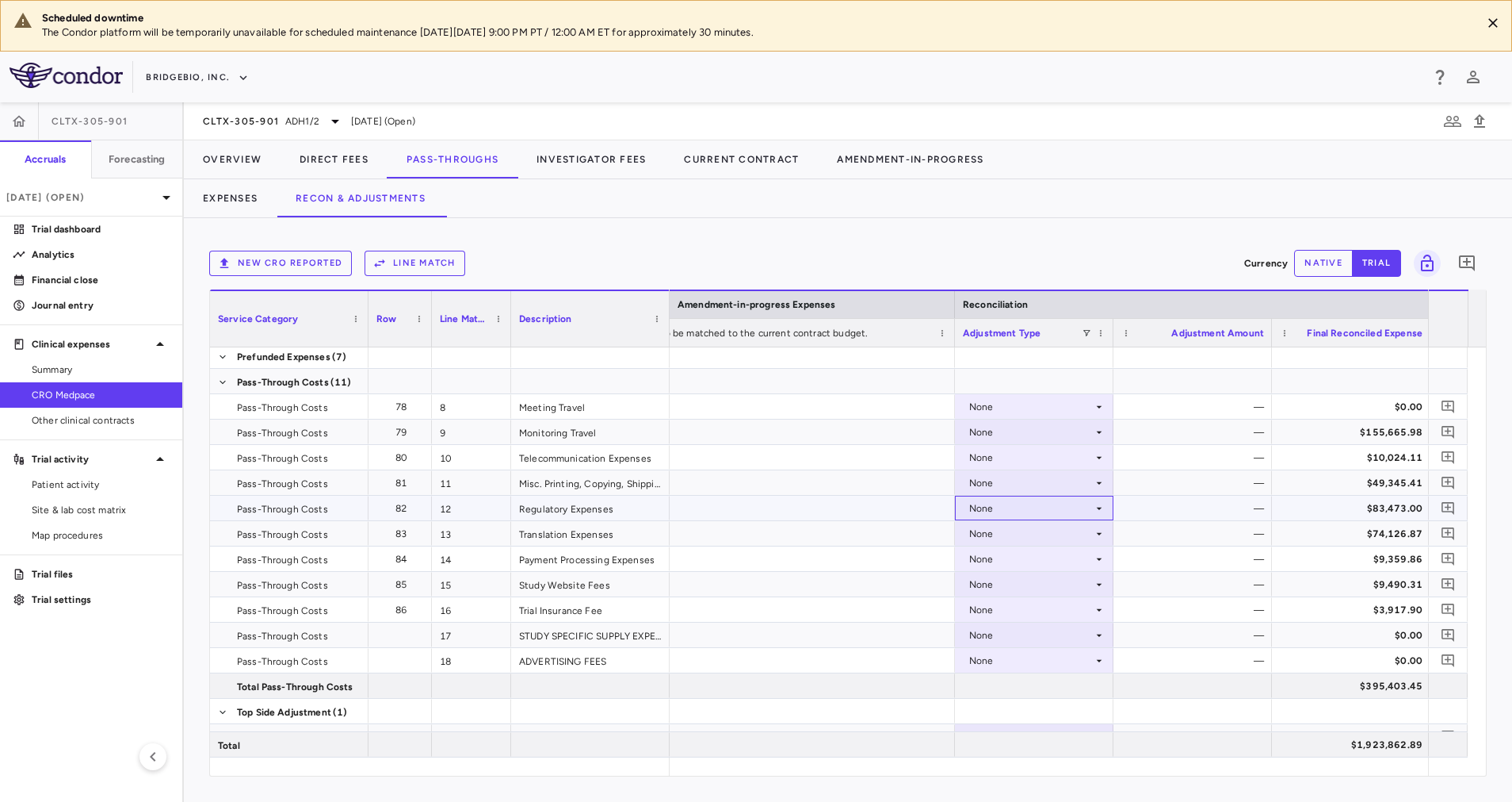
click at [1073, 510] on div "None" at bounding box center [1031, 508] width 123 height 25
click at [1028, 558] on div "CRO Reported" at bounding box center [1025, 563] width 75 height 14
click at [1091, 530] on div "None" at bounding box center [1031, 534] width 123 height 25
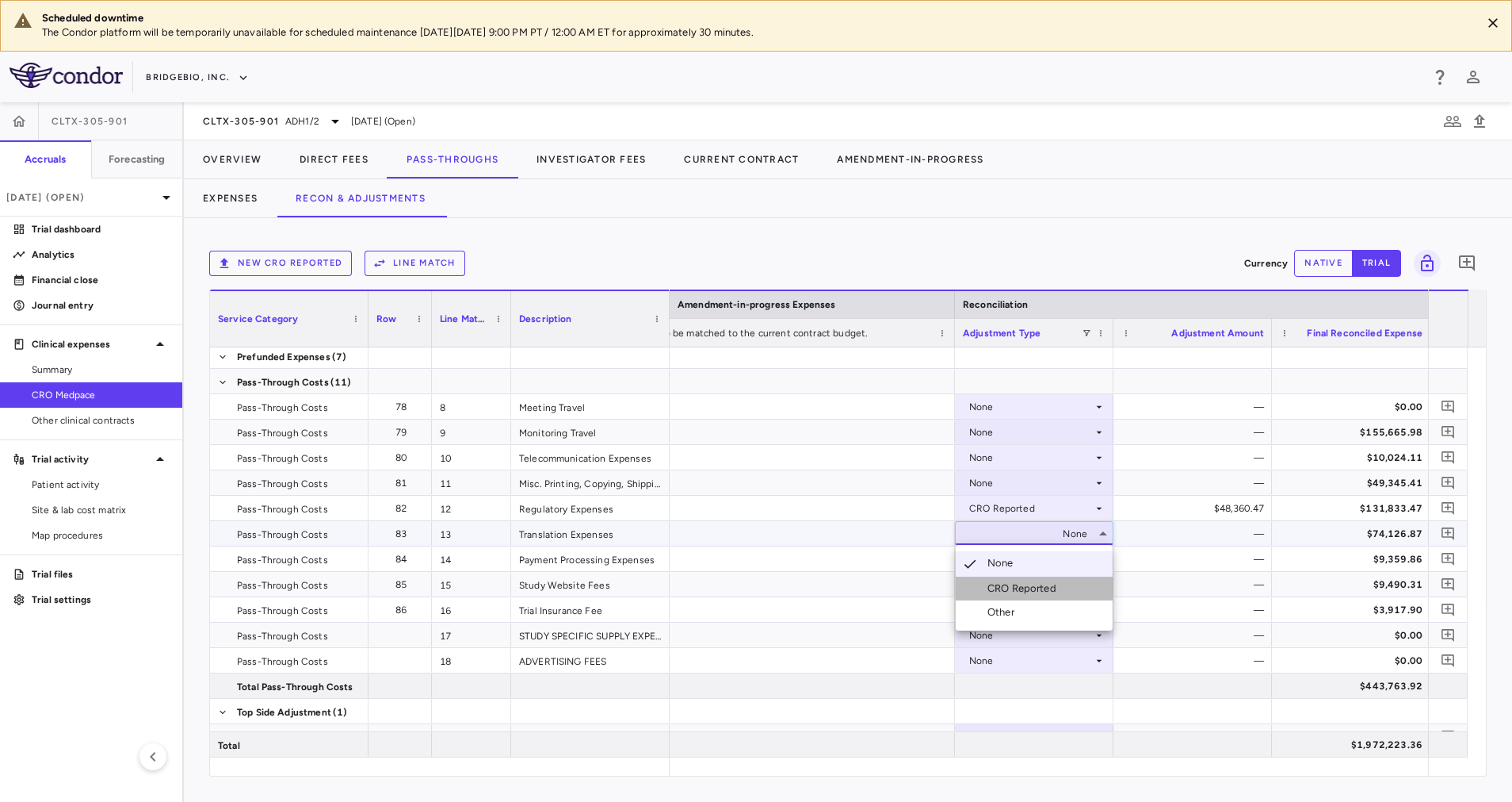
click at [1087, 583] on li "CRO Reported" at bounding box center [1034, 588] width 157 height 24
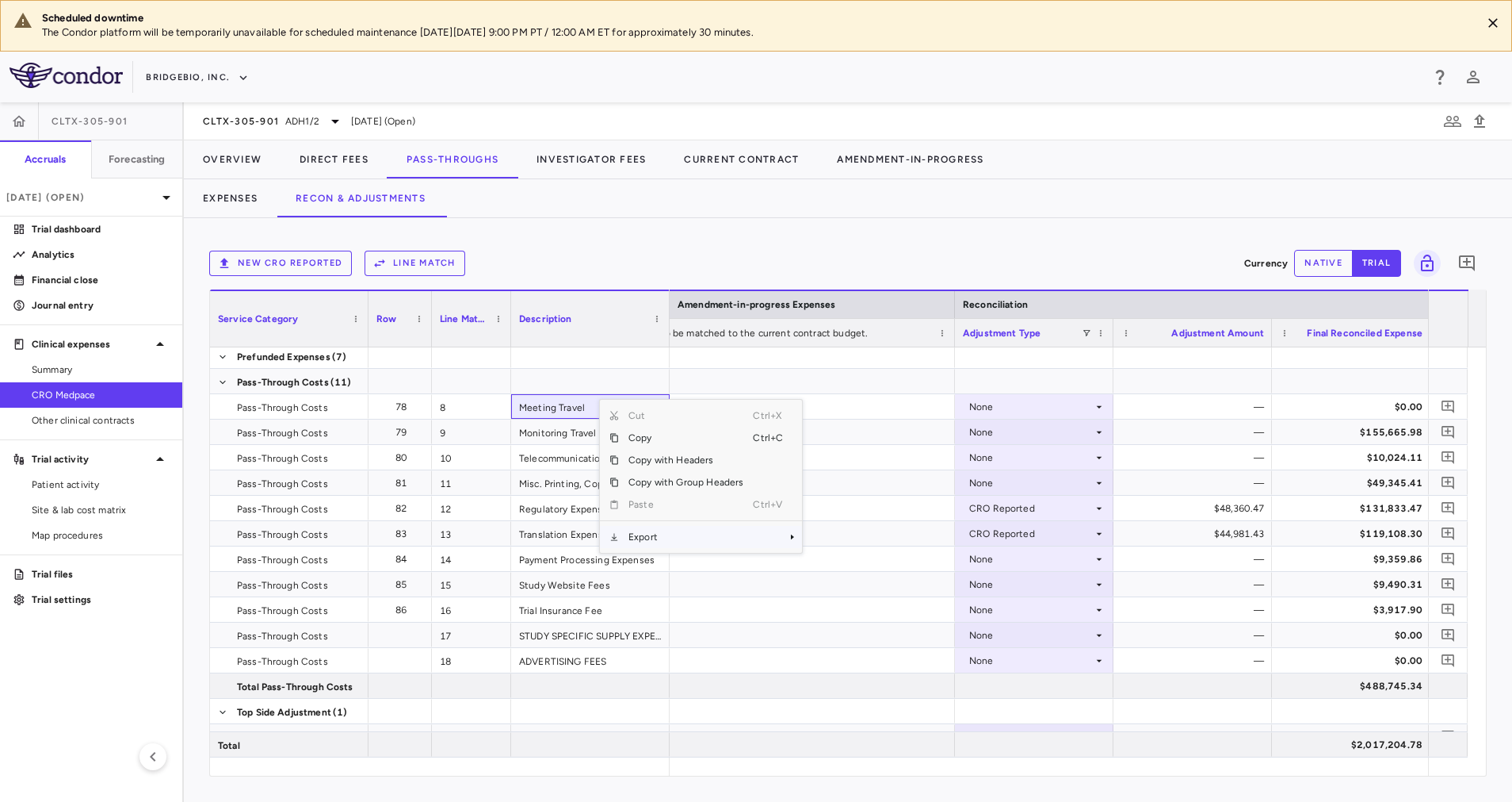
click at [696, 536] on span "Export" at bounding box center [686, 536] width 134 height 22
click at [827, 569] on span "Excel Export" at bounding box center [855, 564] width 74 height 22
click at [336, 160] on button "Direct Fees" at bounding box center [334, 159] width 107 height 38
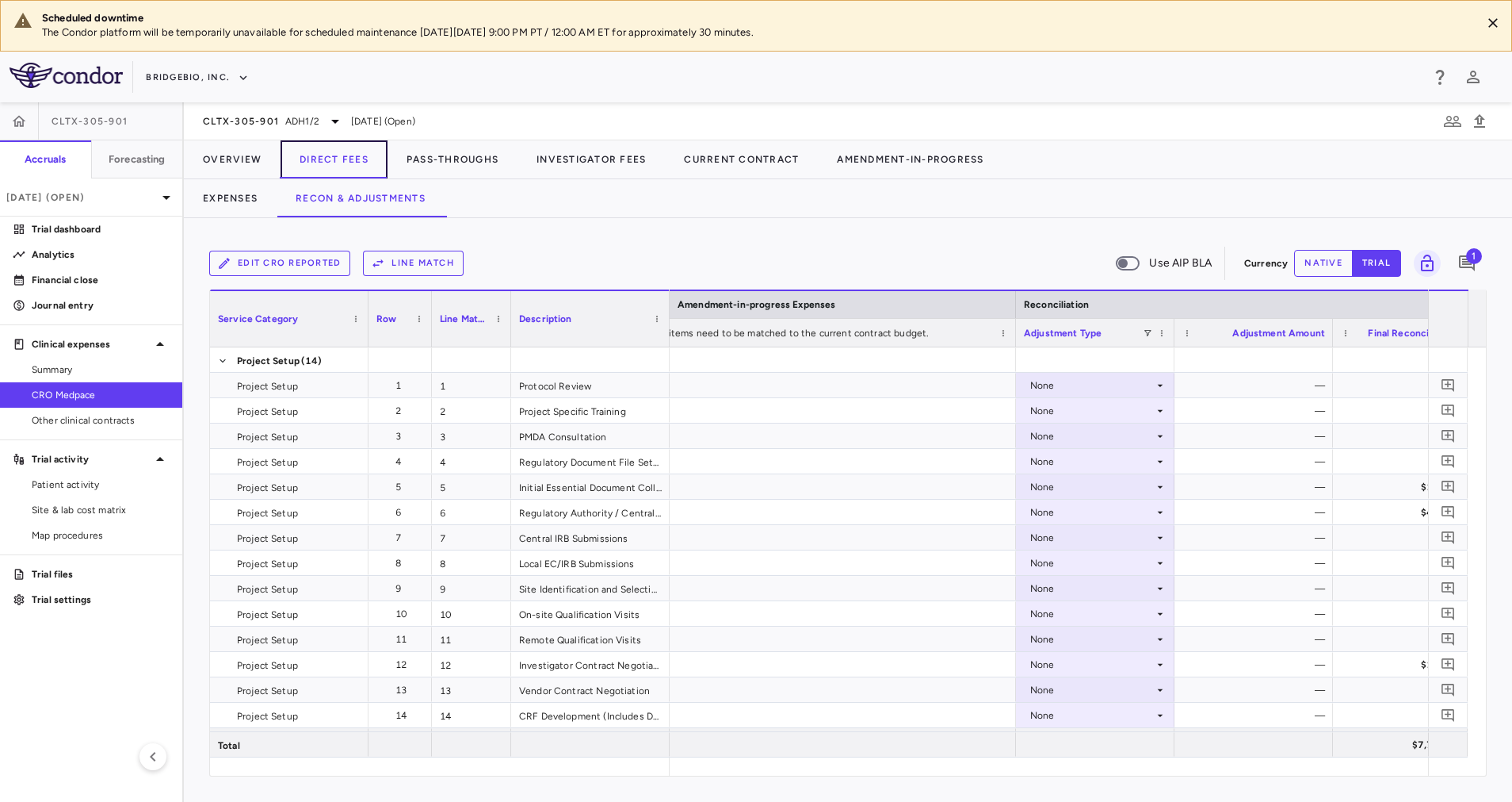
scroll to position [0, 2452]
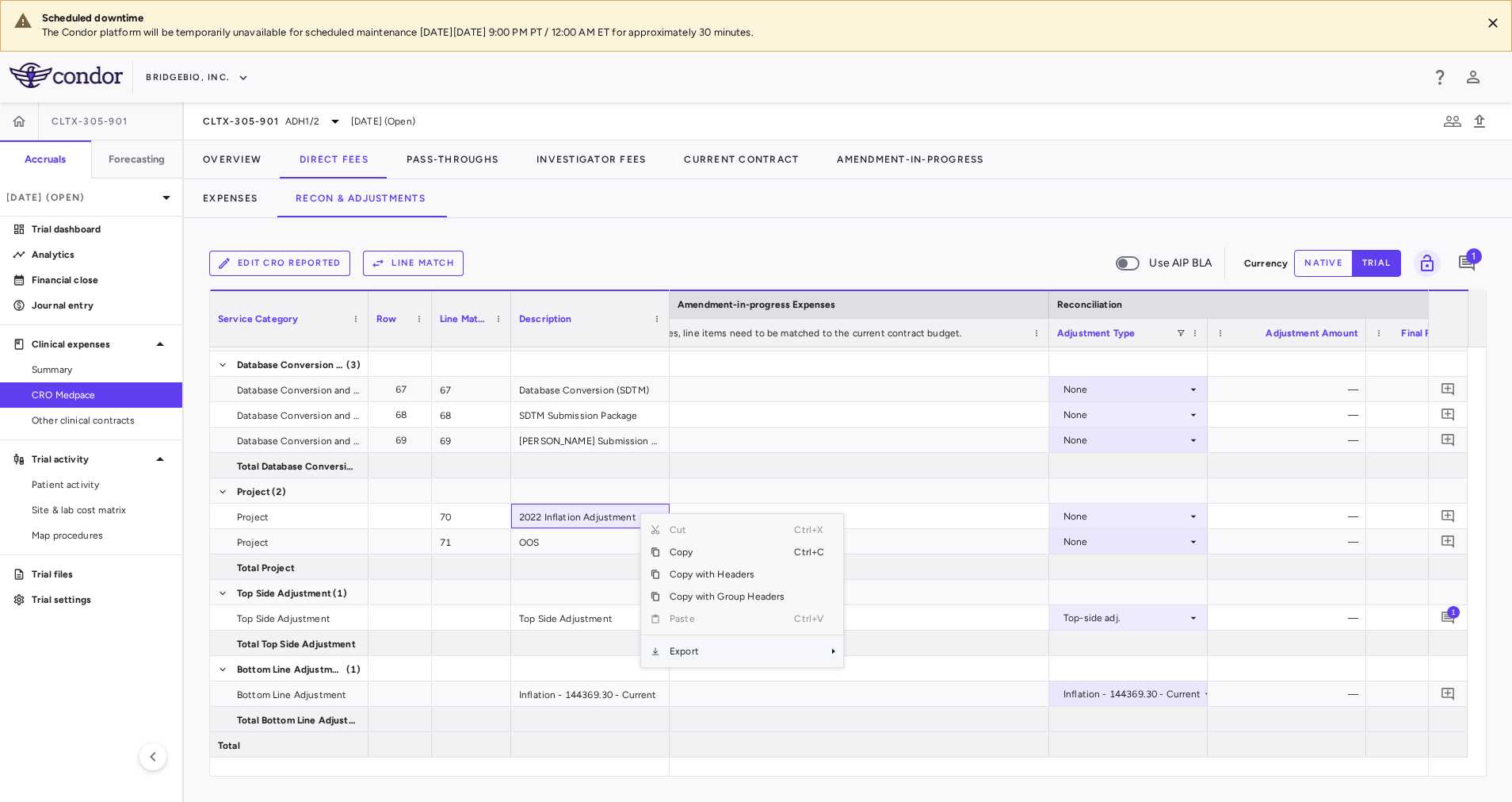
click at [728, 647] on span "Export" at bounding box center [727, 651] width 134 height 22
click at [879, 678] on span "Excel Export" at bounding box center [896, 678] width 74 height 22
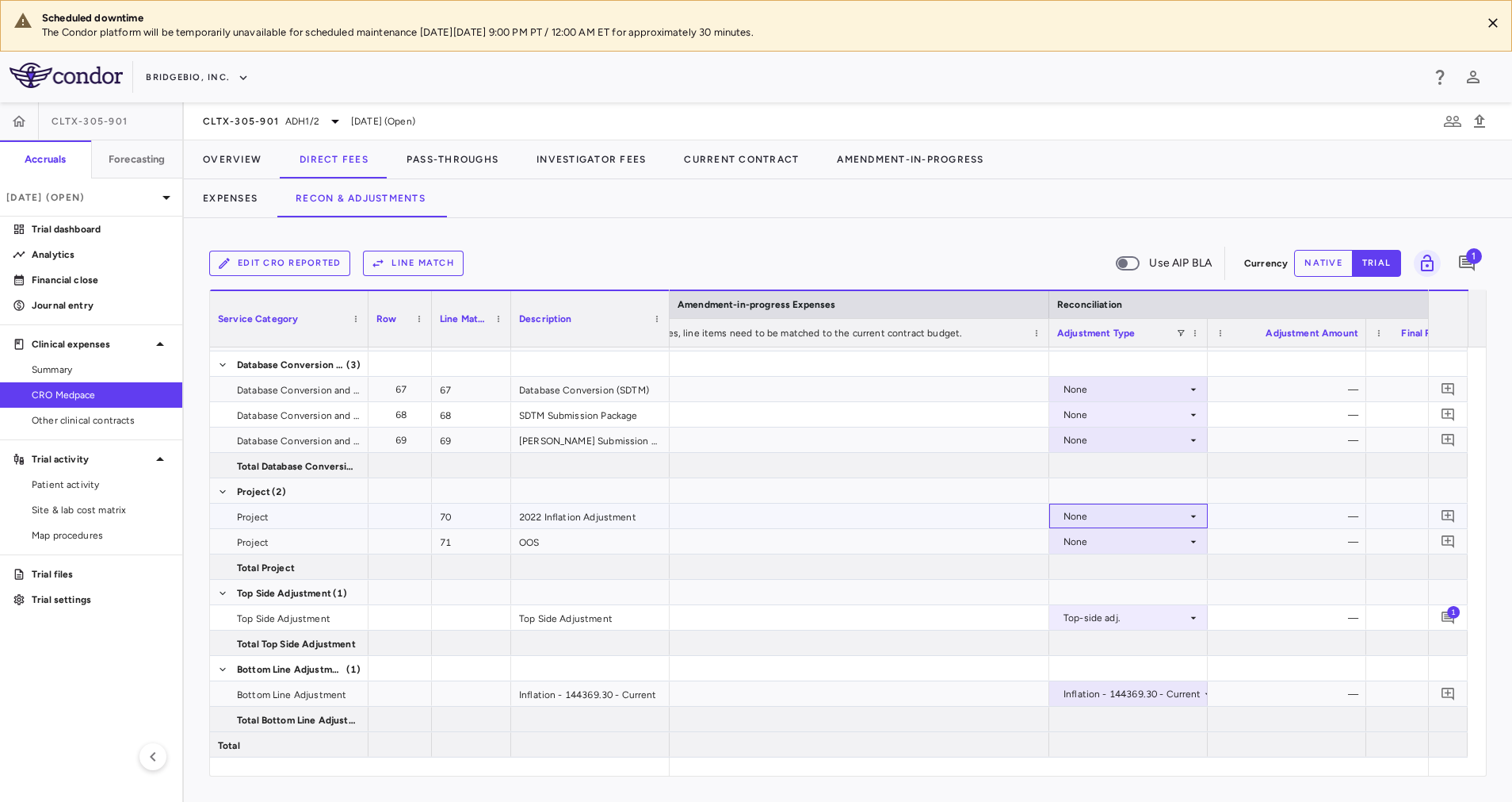
click at [1181, 511] on div "None" at bounding box center [1126, 516] width 123 height 25
click at [1115, 569] on div "CRO Reported" at bounding box center [1119, 570] width 75 height 14
click at [1181, 546] on div "None" at bounding box center [1126, 541] width 123 height 25
click at [1159, 596] on div at bounding box center [1128, 591] width 158 height 25
click at [1168, 541] on div "None" at bounding box center [1126, 541] width 123 height 25
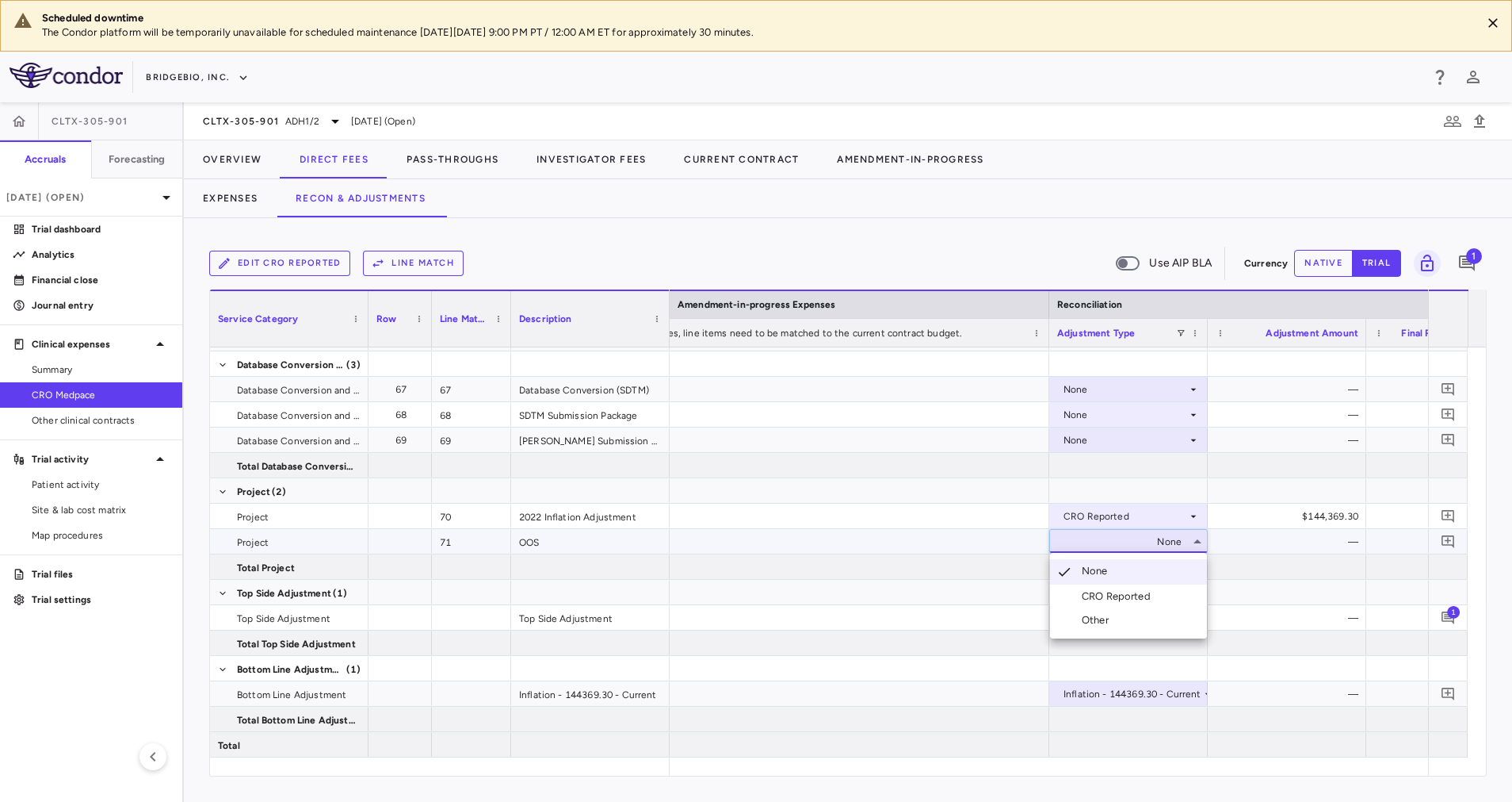
click at [1142, 596] on div "CRO Reported" at bounding box center [1119, 596] width 75 height 14
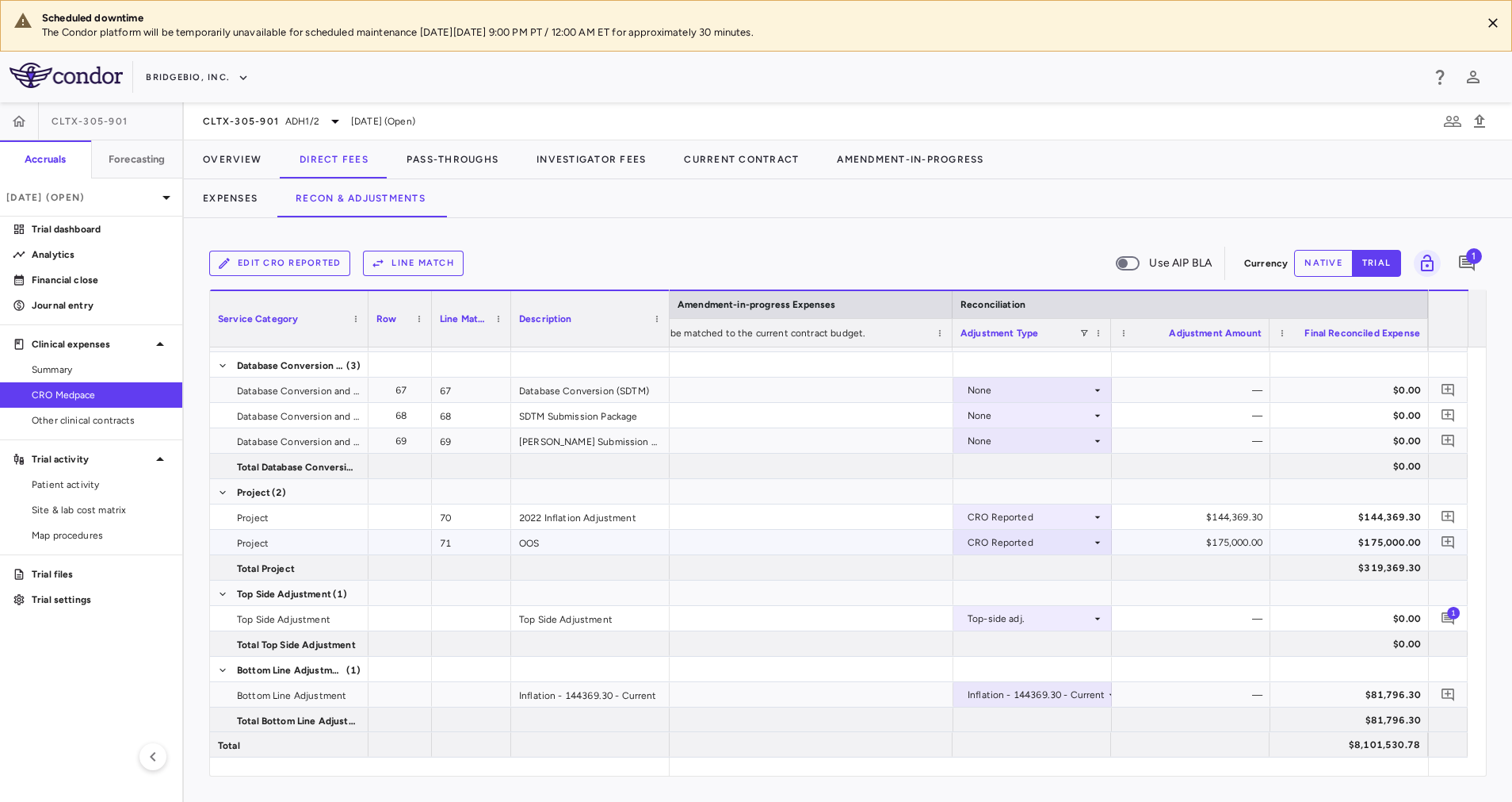
scroll to position [0, 2530]
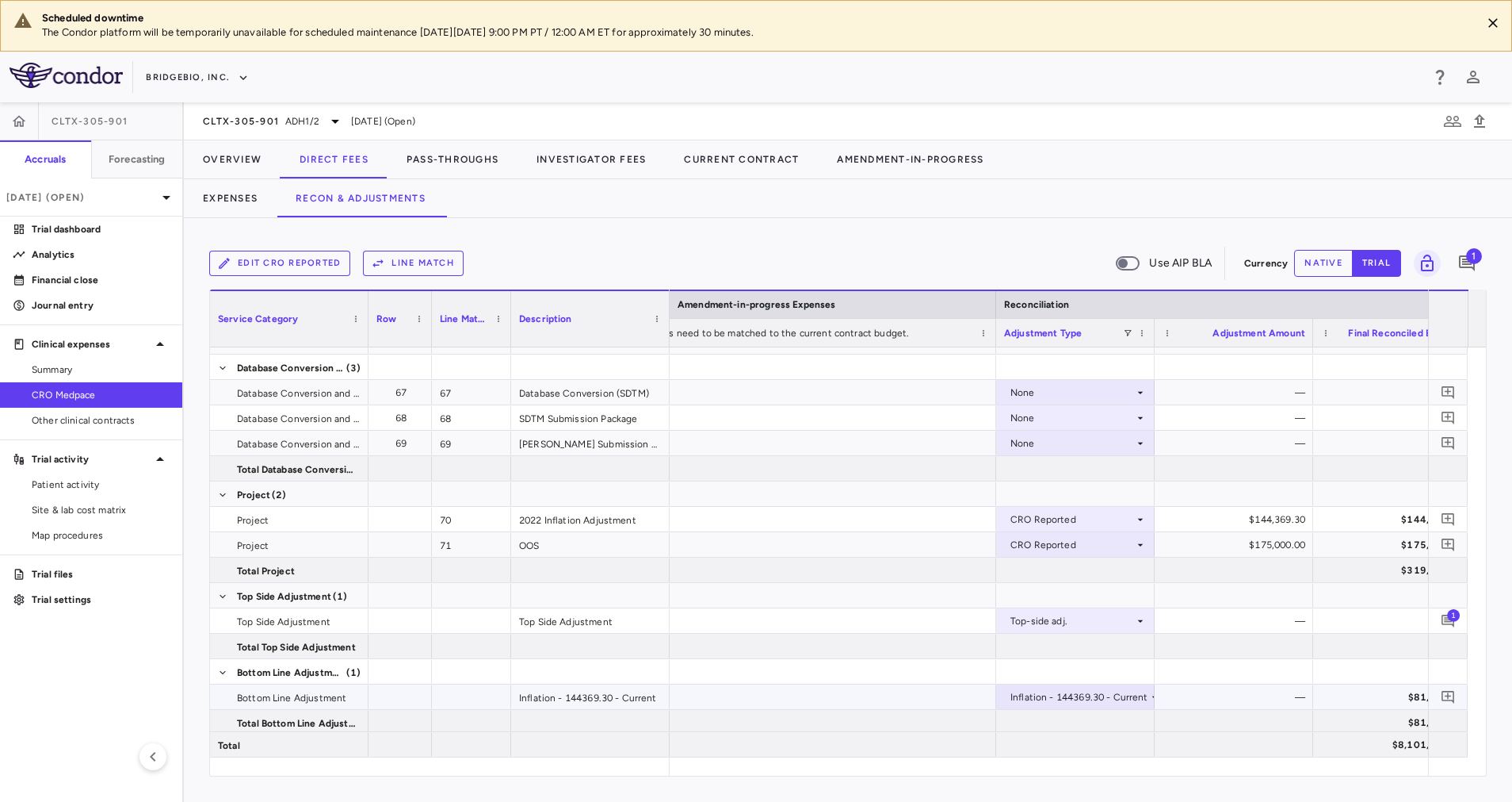
click at [1117, 699] on div "Inflation - 144369.30 - Current" at bounding box center [1079, 697] width 138 height 25
click at [1280, 664] on div at bounding box center [756, 401] width 1512 height 802
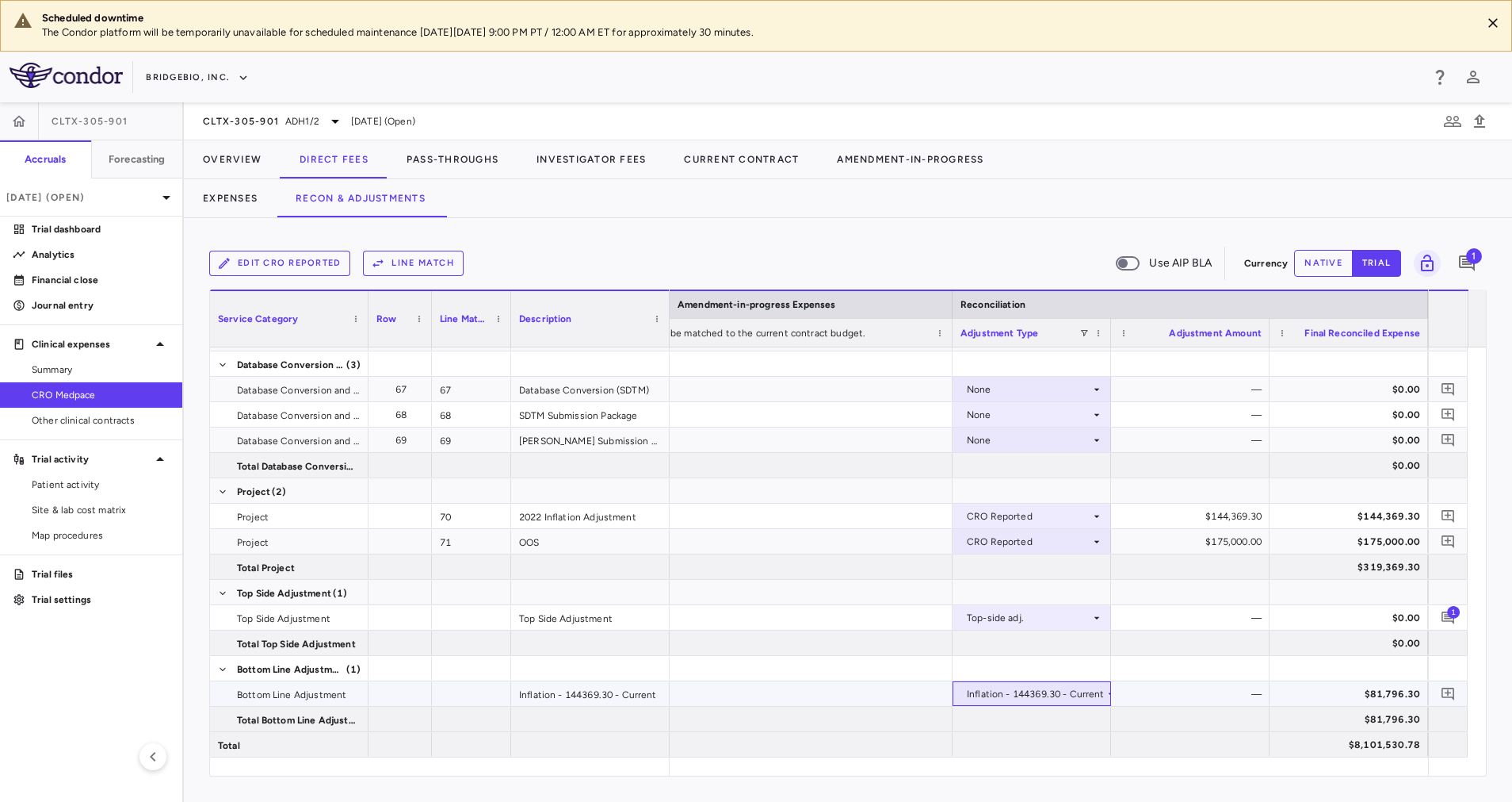
click at [1055, 689] on div "Inflation - 144369.30 - Current" at bounding box center [1035, 694] width 138 height 25
click at [1046, 722] on li "None" at bounding box center [1032, 723] width 157 height 24
click at [1095, 694] on icon at bounding box center [1097, 694] width 13 height 13
click at [1214, 626] on div at bounding box center [756, 401] width 1512 height 802
click at [326, 124] on icon at bounding box center [335, 121] width 19 height 19
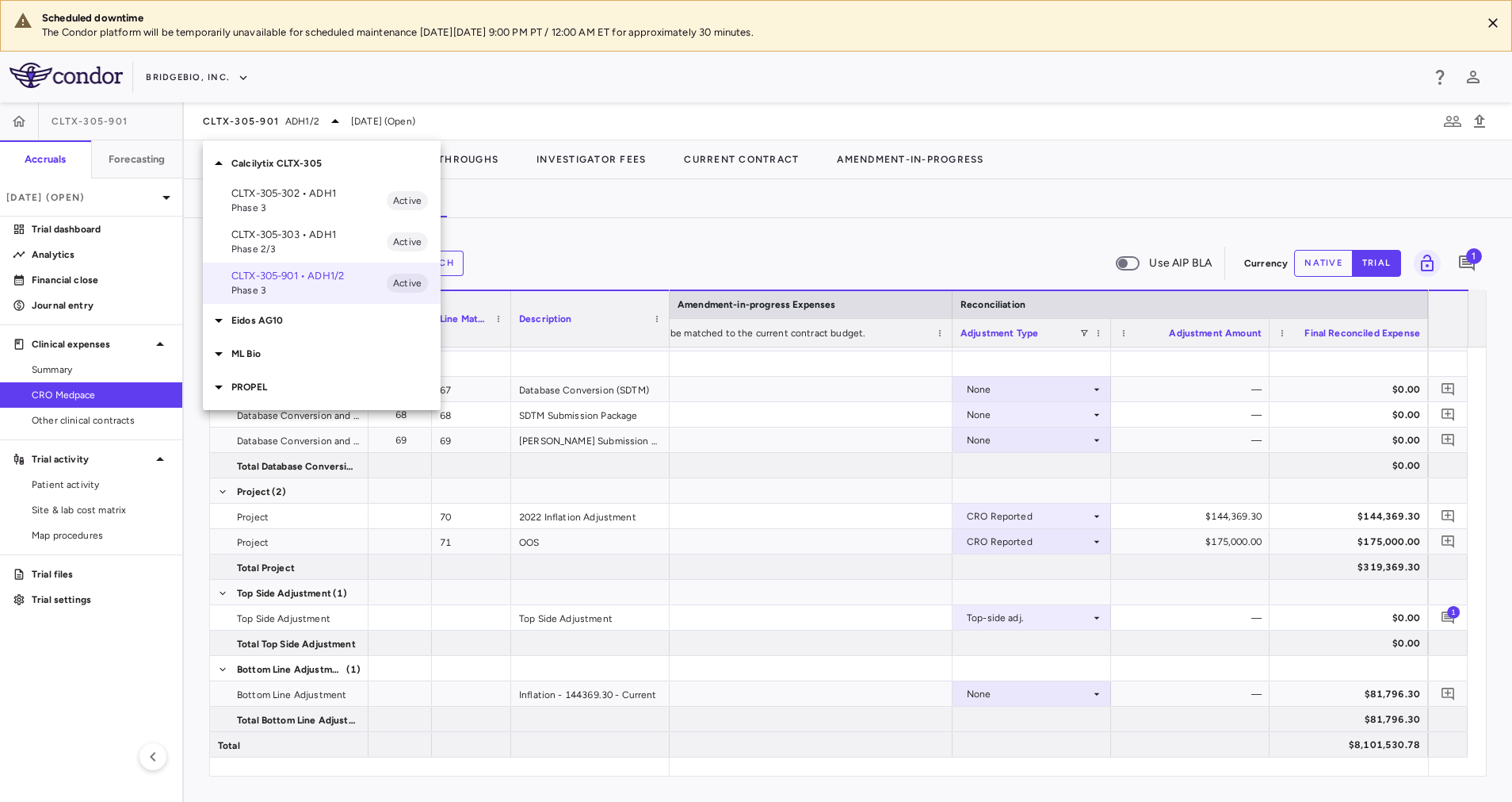
click at [304, 239] on p "CLTX-305-303 • ADH1" at bounding box center [310, 234] width 156 height 14
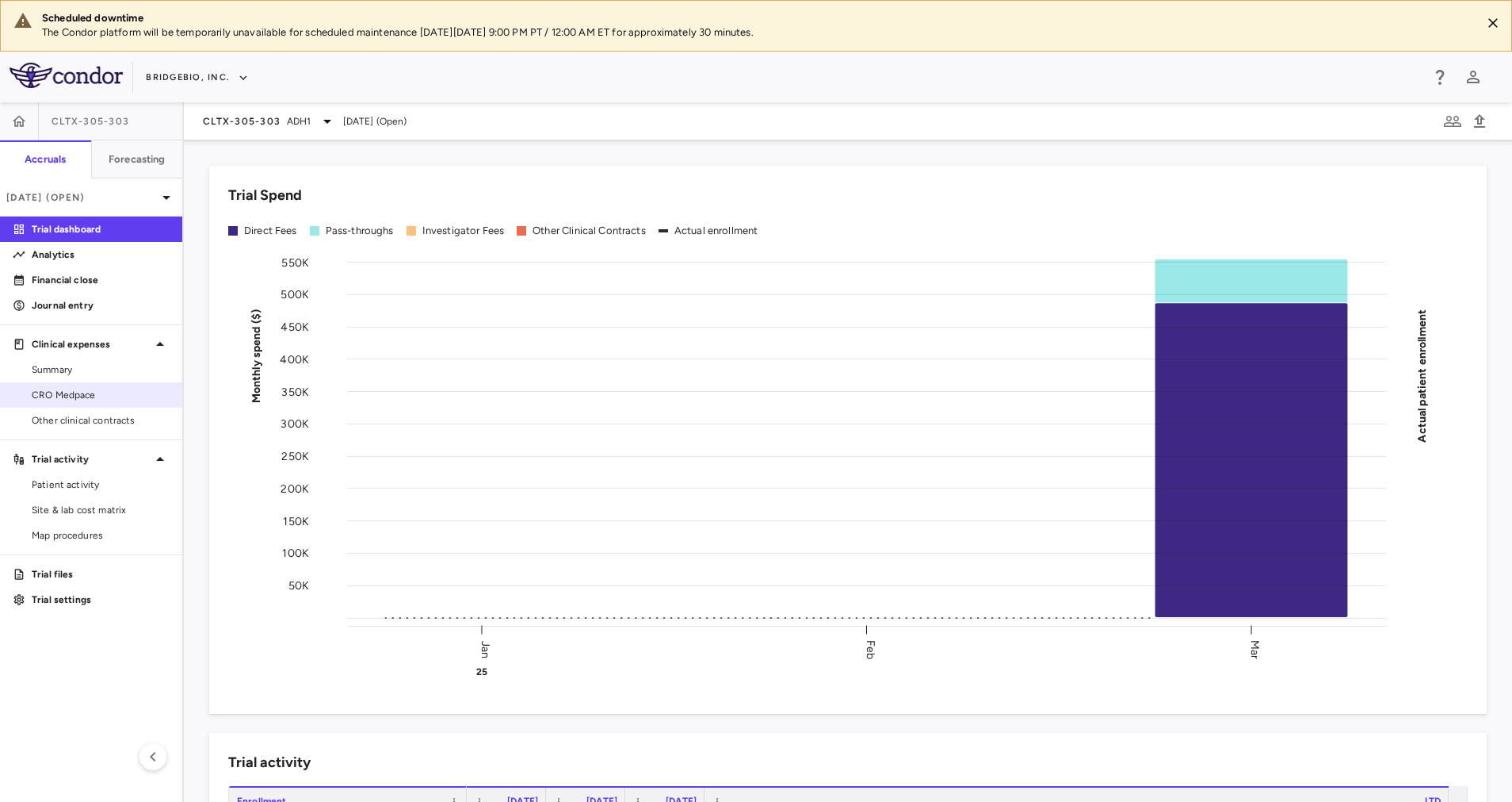
click at [107, 394] on span "CRO Medpace" at bounding box center [100, 394] width 138 height 14
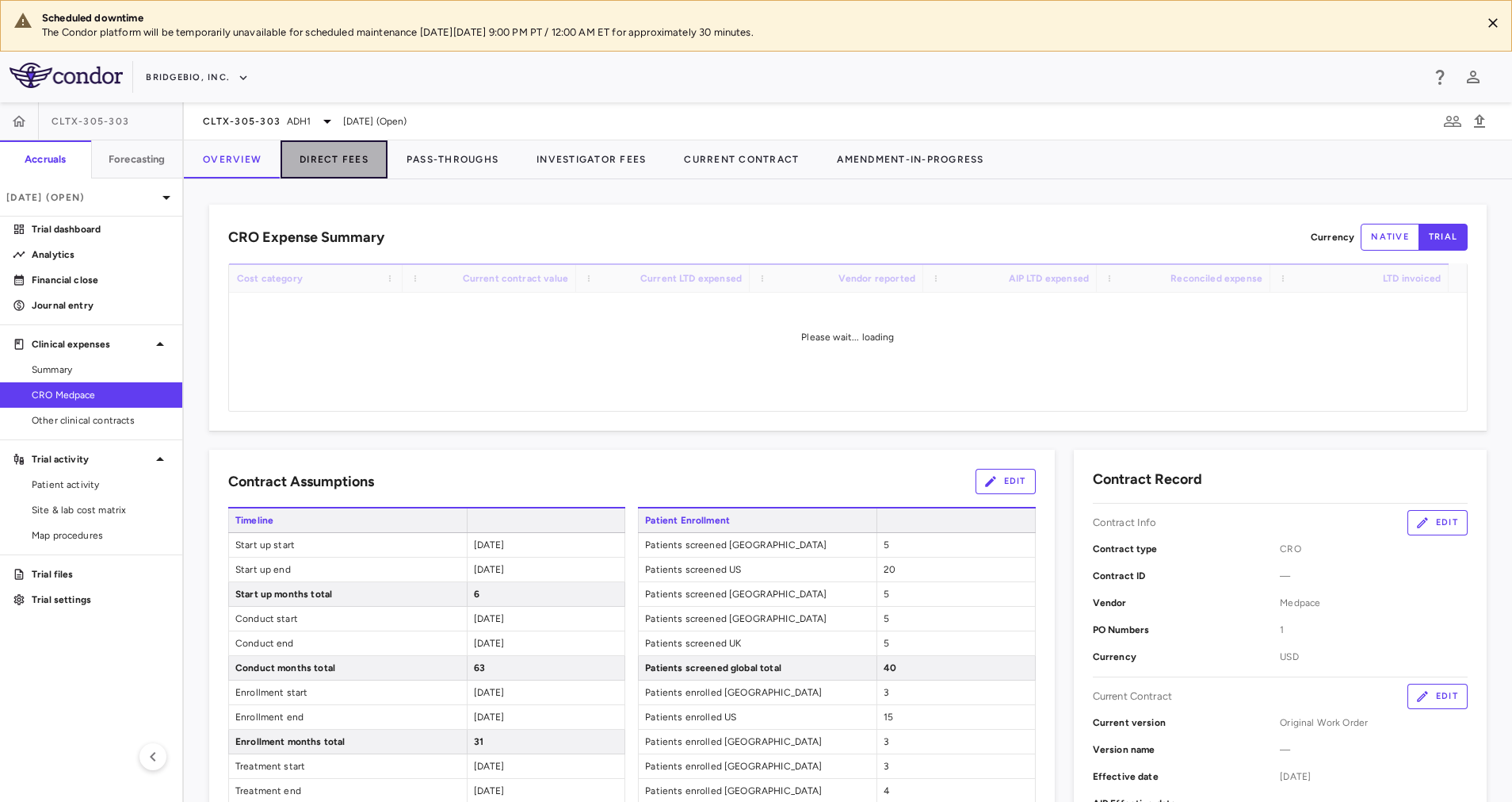
click at [337, 152] on button "Direct Fees" at bounding box center [334, 159] width 107 height 38
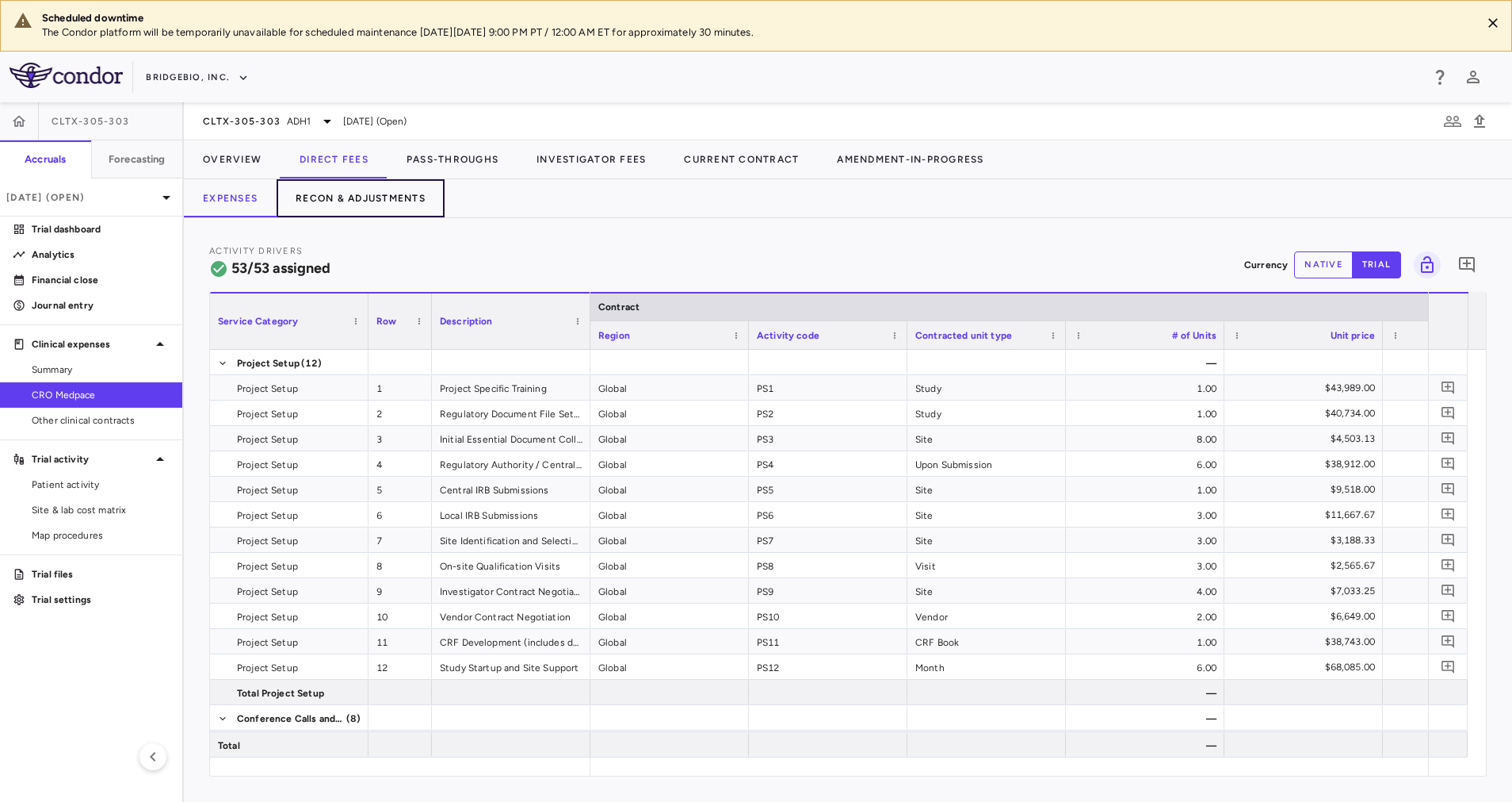
click at [381, 195] on button "Recon & Adjustments" at bounding box center [360, 198] width 168 height 38
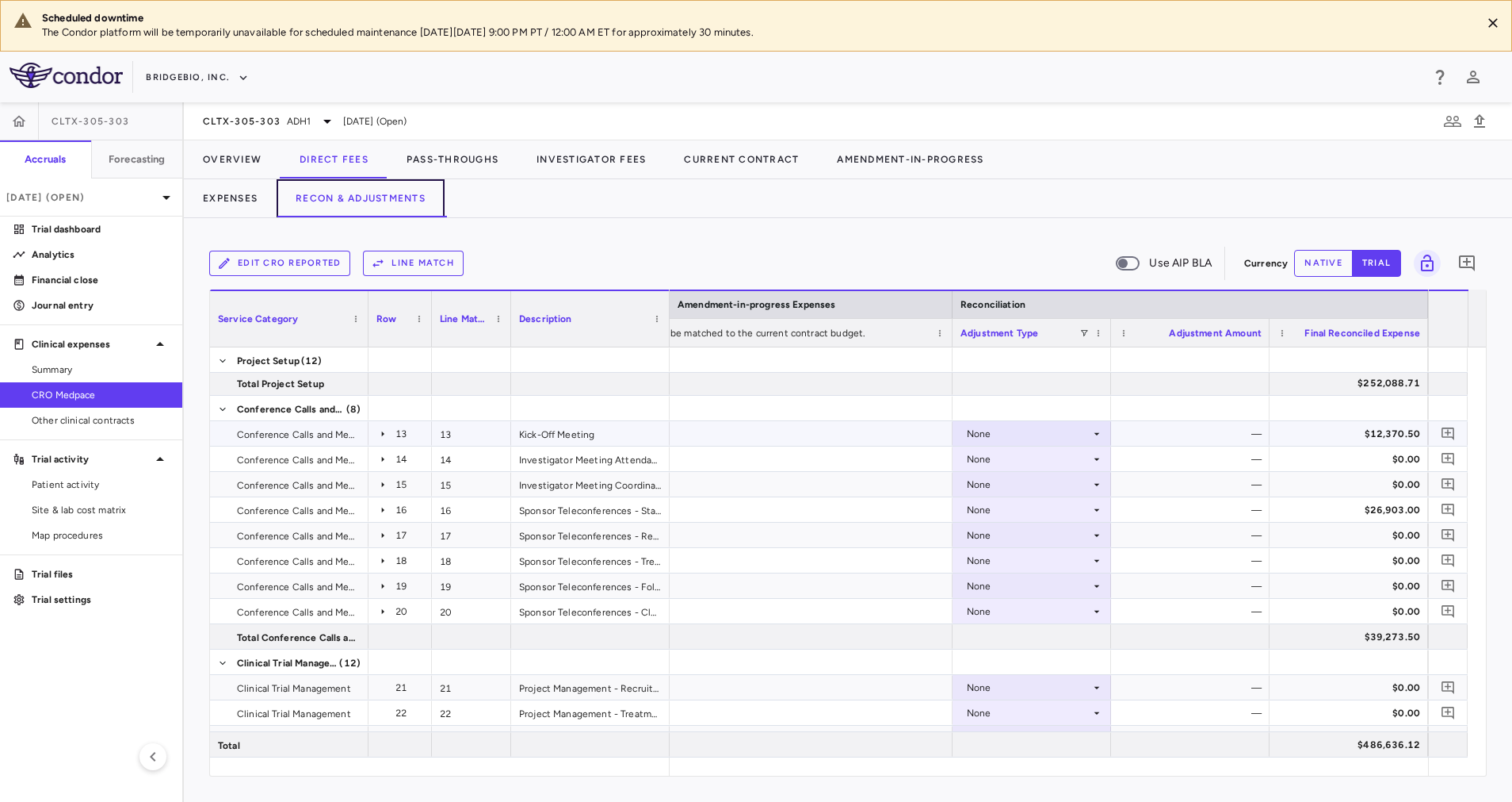
scroll to position [305, 0]
click at [1091, 504] on div "None" at bounding box center [1032, 511] width 143 height 23
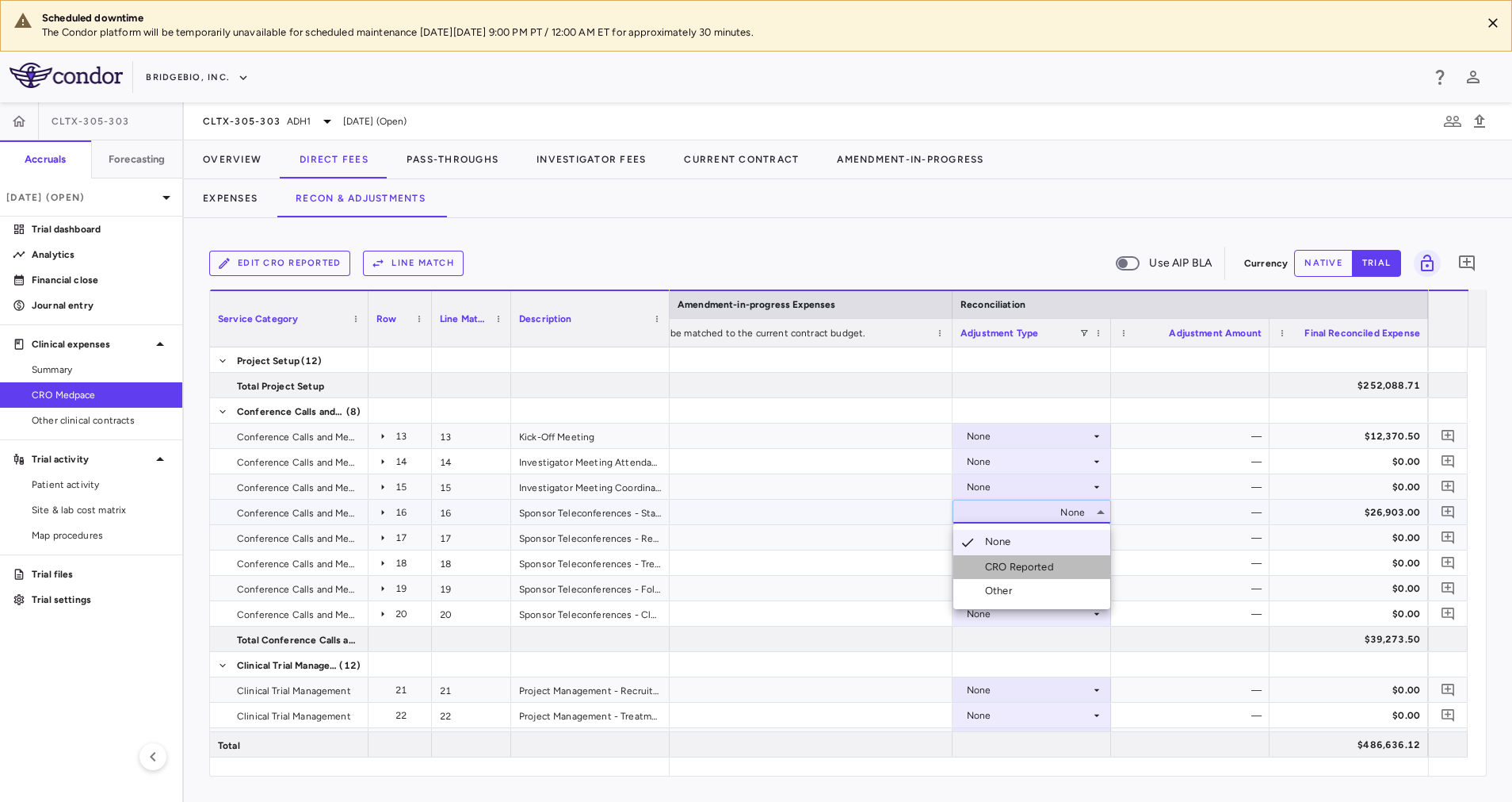
click at [1034, 565] on div "CRO Reported" at bounding box center [1022, 567] width 75 height 14
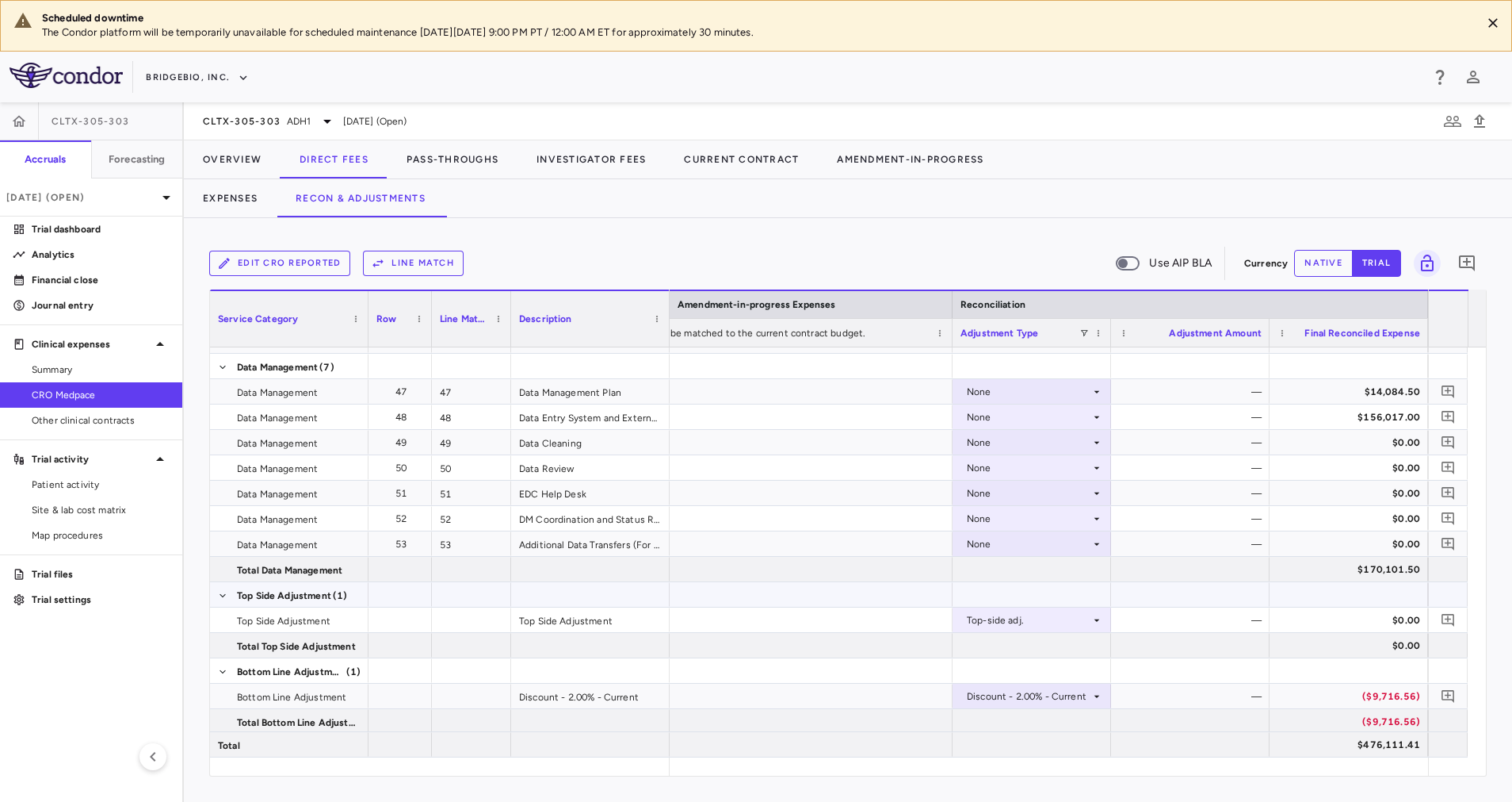
scroll to position [0, 2528]
